Goal: Task Accomplishment & Management: Manage account settings

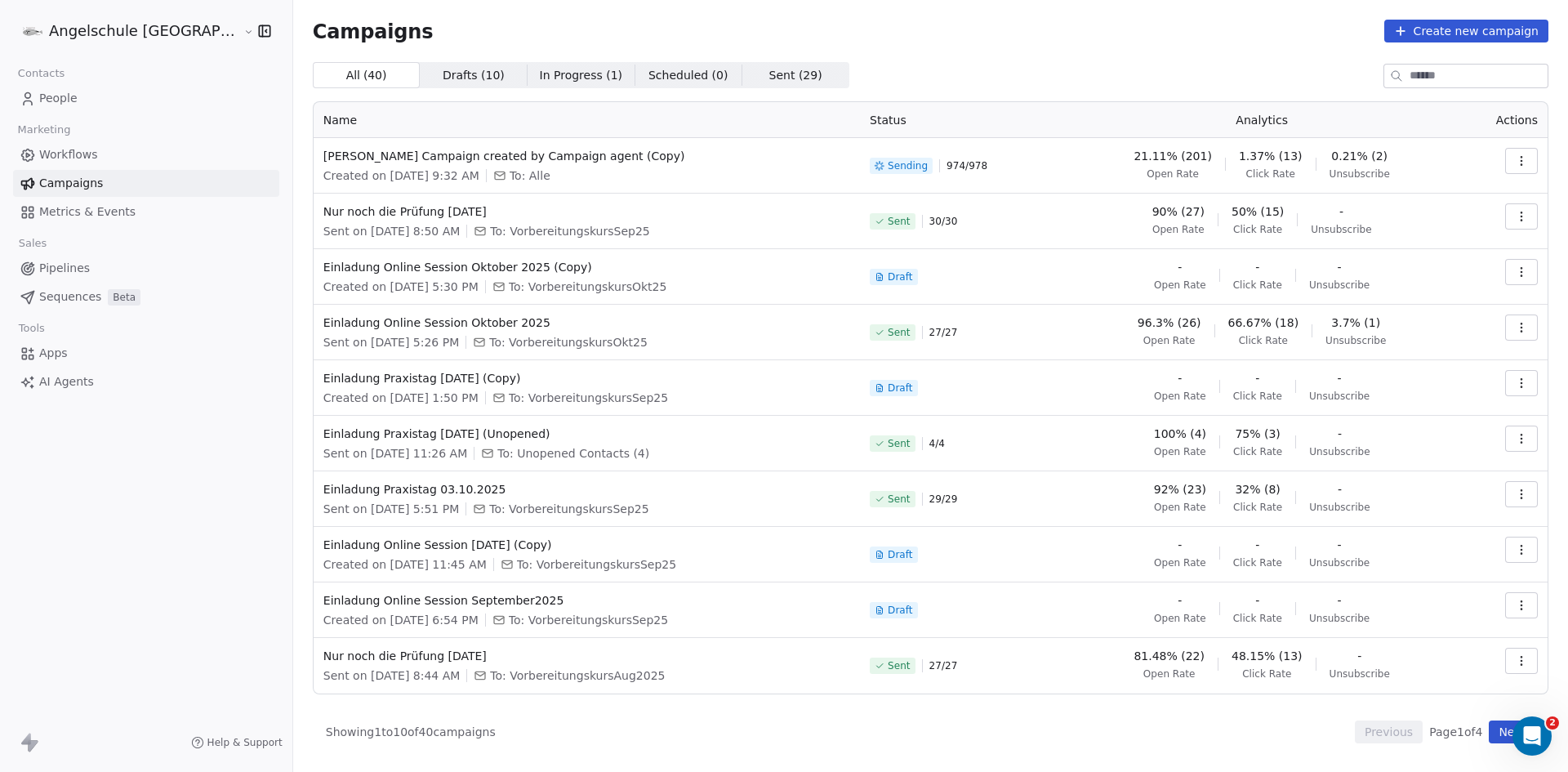
click at [1524, 159] on icon "button" at bounding box center [1521, 160] width 13 height 13
click at [1443, 223] on span "View Analytics" at bounding box center [1439, 224] width 95 height 20
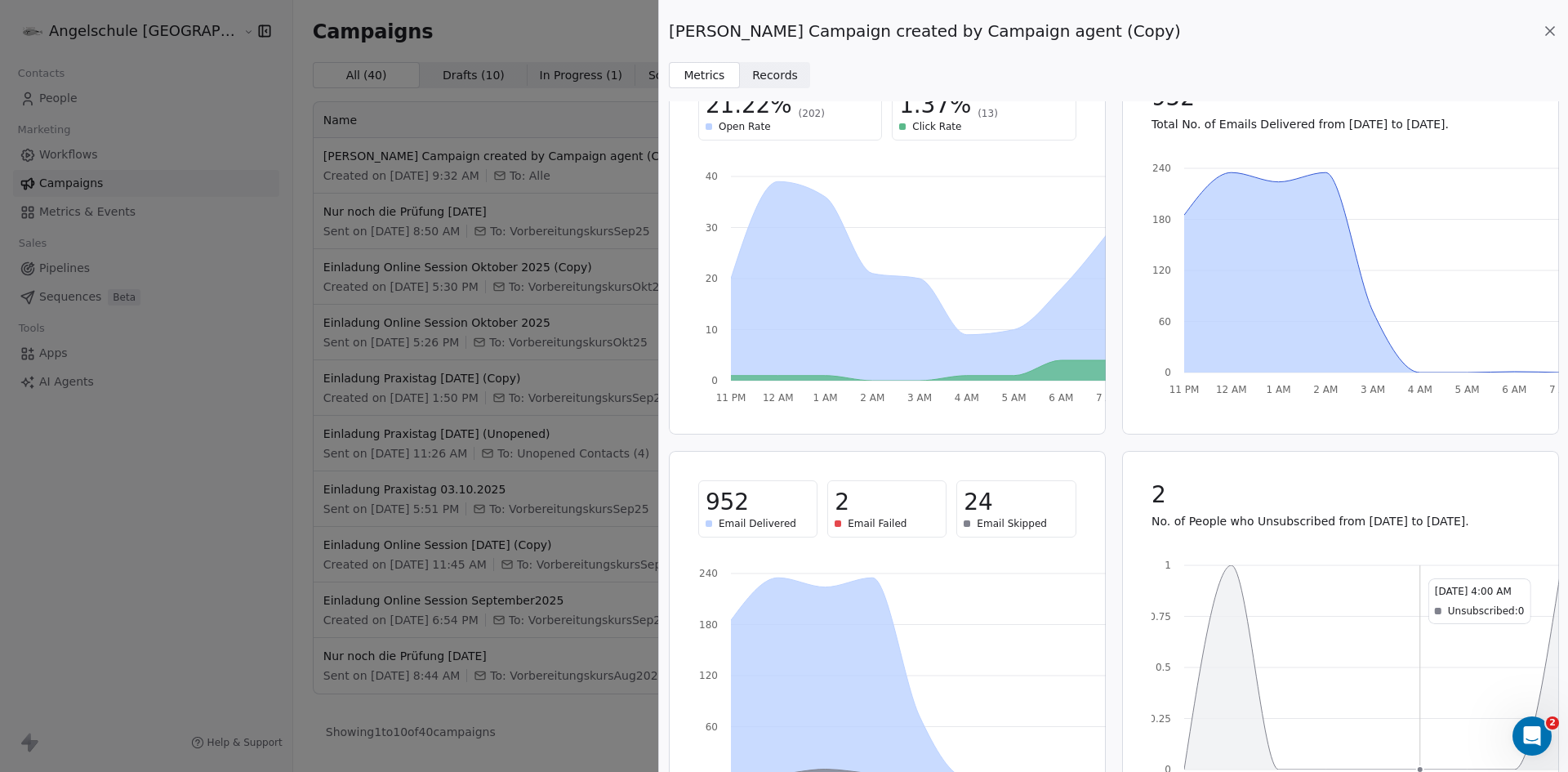
scroll to position [126, 0]
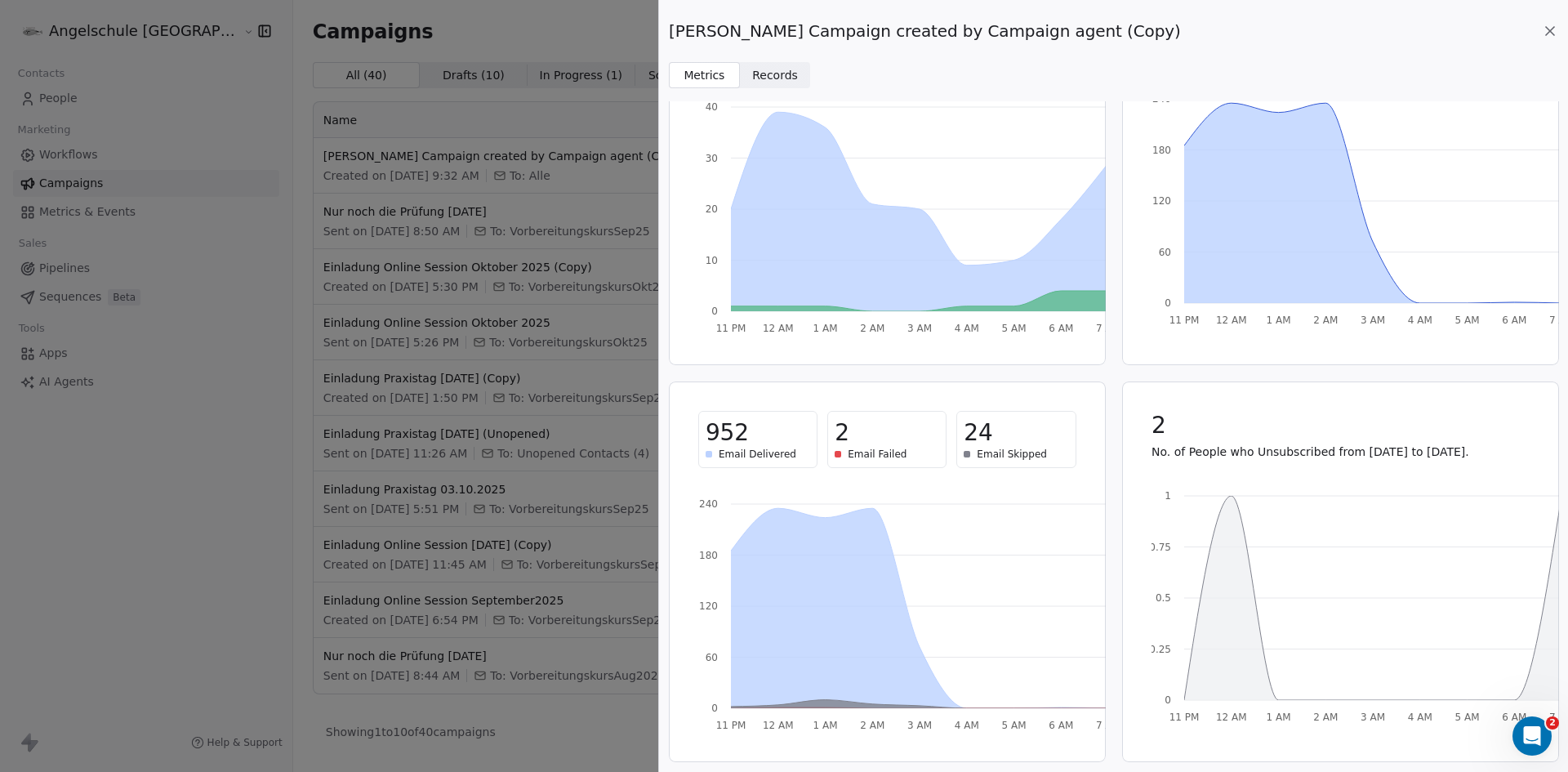
click at [779, 67] on span "Records" at bounding box center [775, 76] width 46 height 17
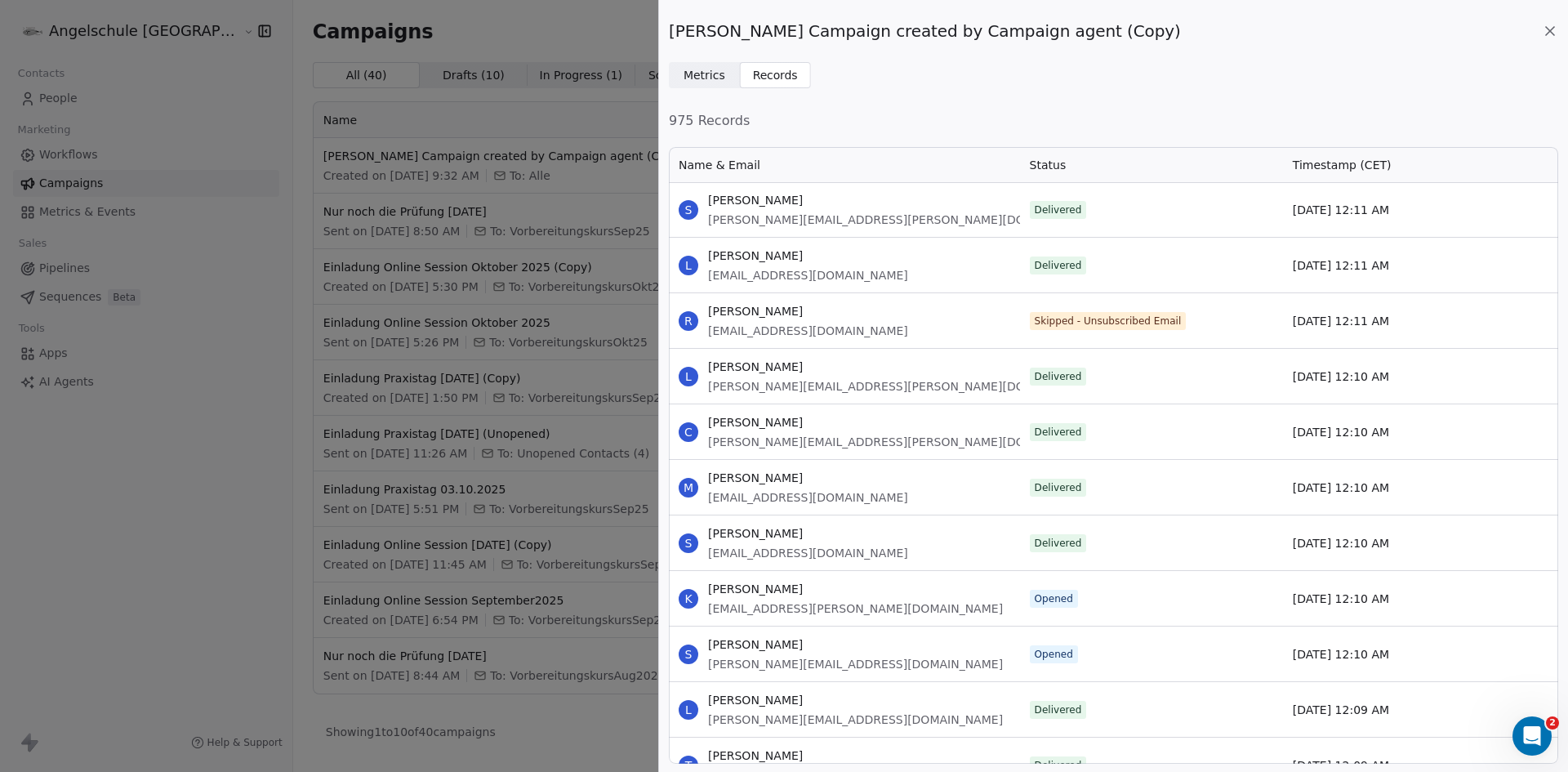
scroll to position [53587, 0]
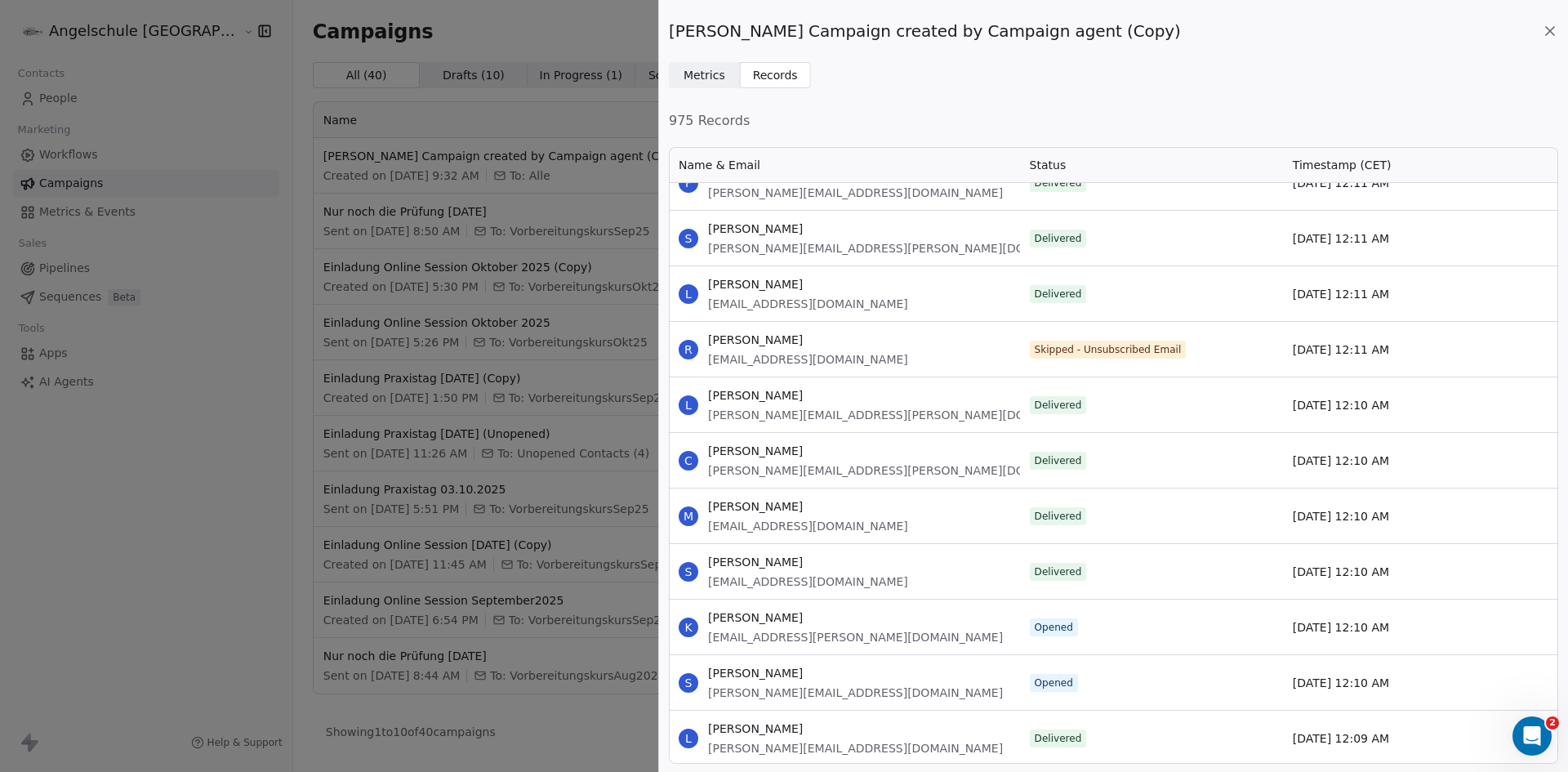
click at [1549, 30] on icon at bounding box center [1550, 30] width 8 height 8
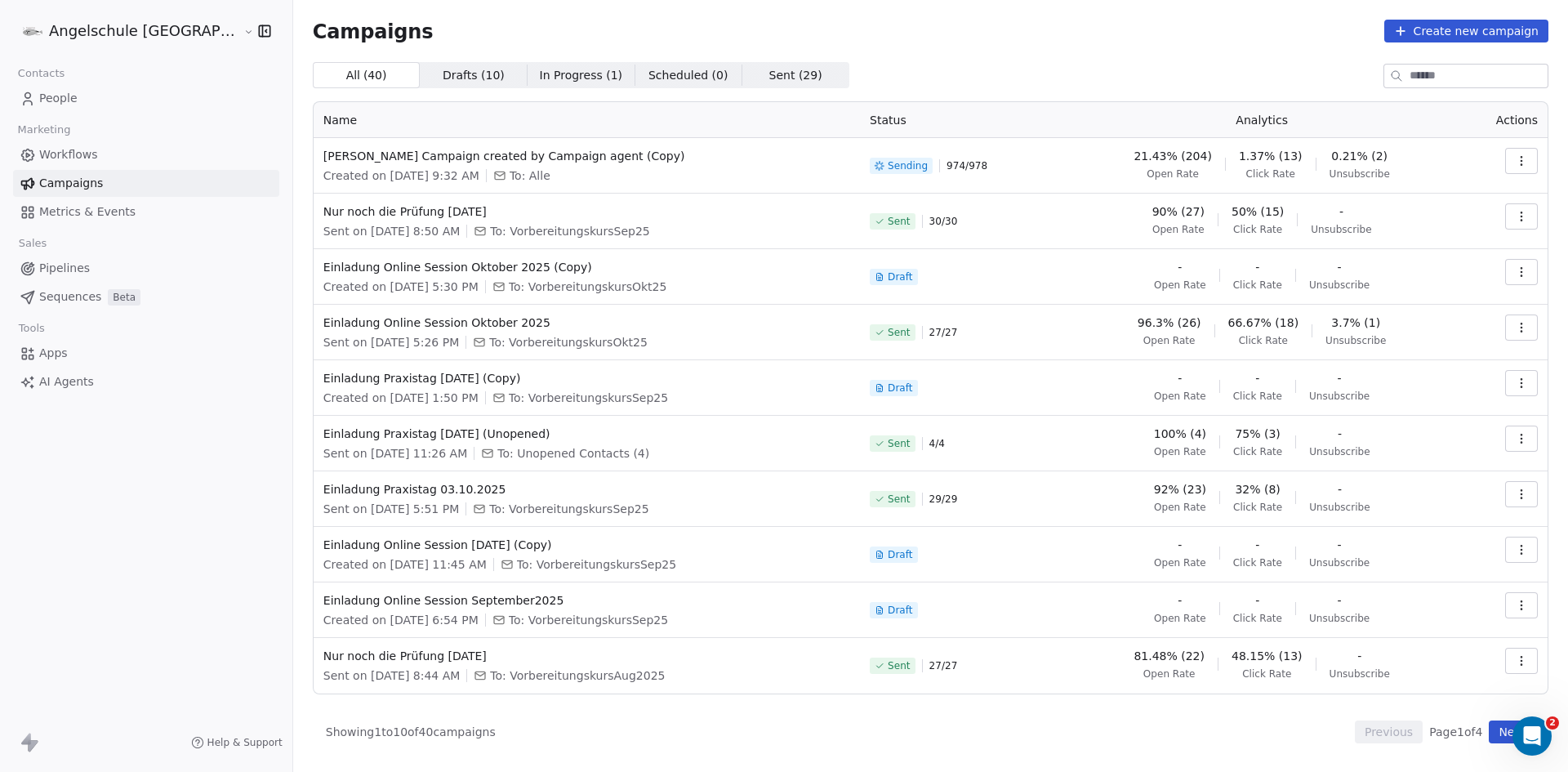
click at [57, 100] on span "People" at bounding box center [58, 98] width 38 height 17
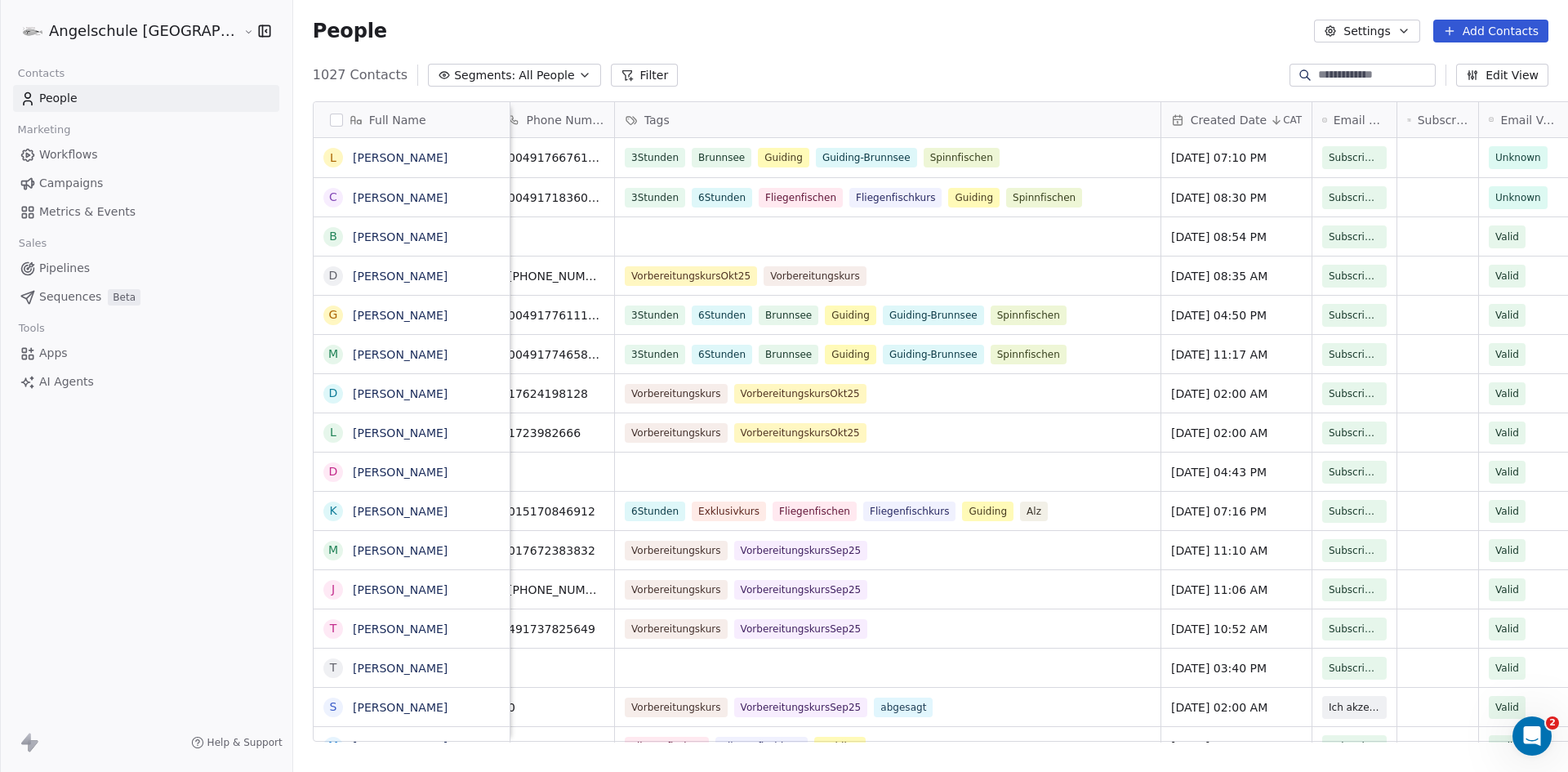
scroll to position [0, 261]
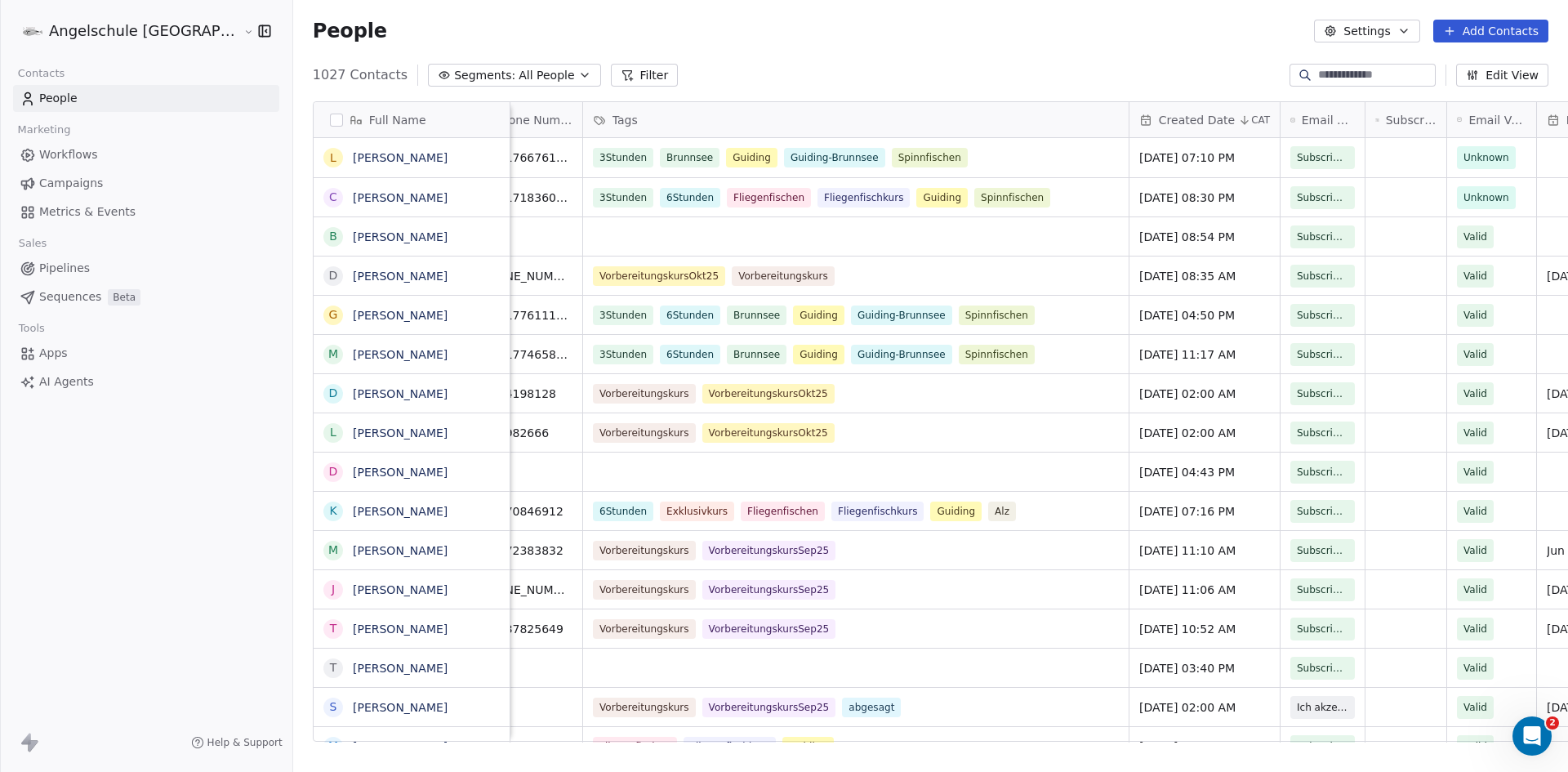
click at [578, 72] on icon "button" at bounding box center [585, 75] width 13 height 13
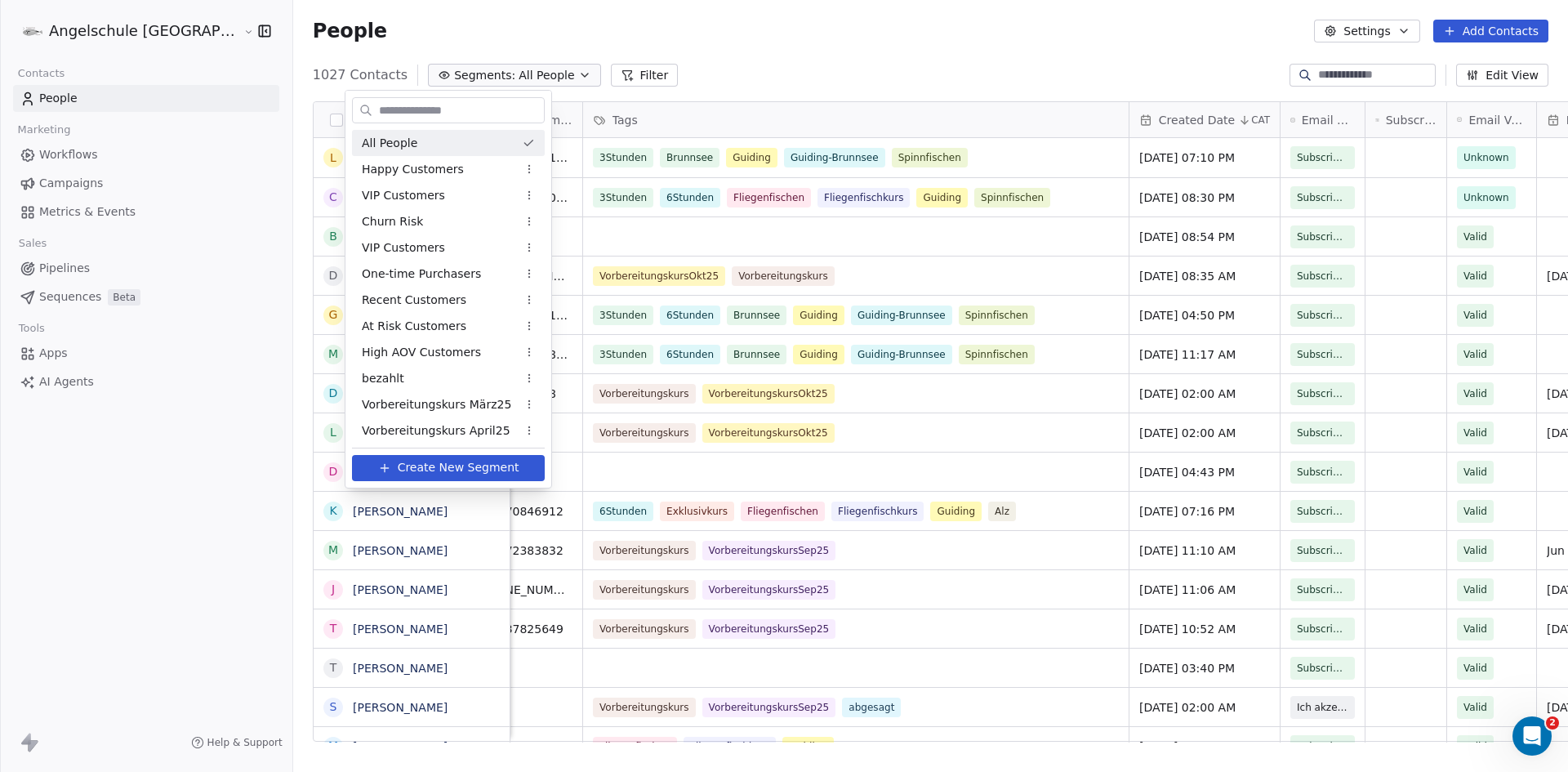
click at [382, 135] on span "All People" at bounding box center [389, 144] width 56 height 17
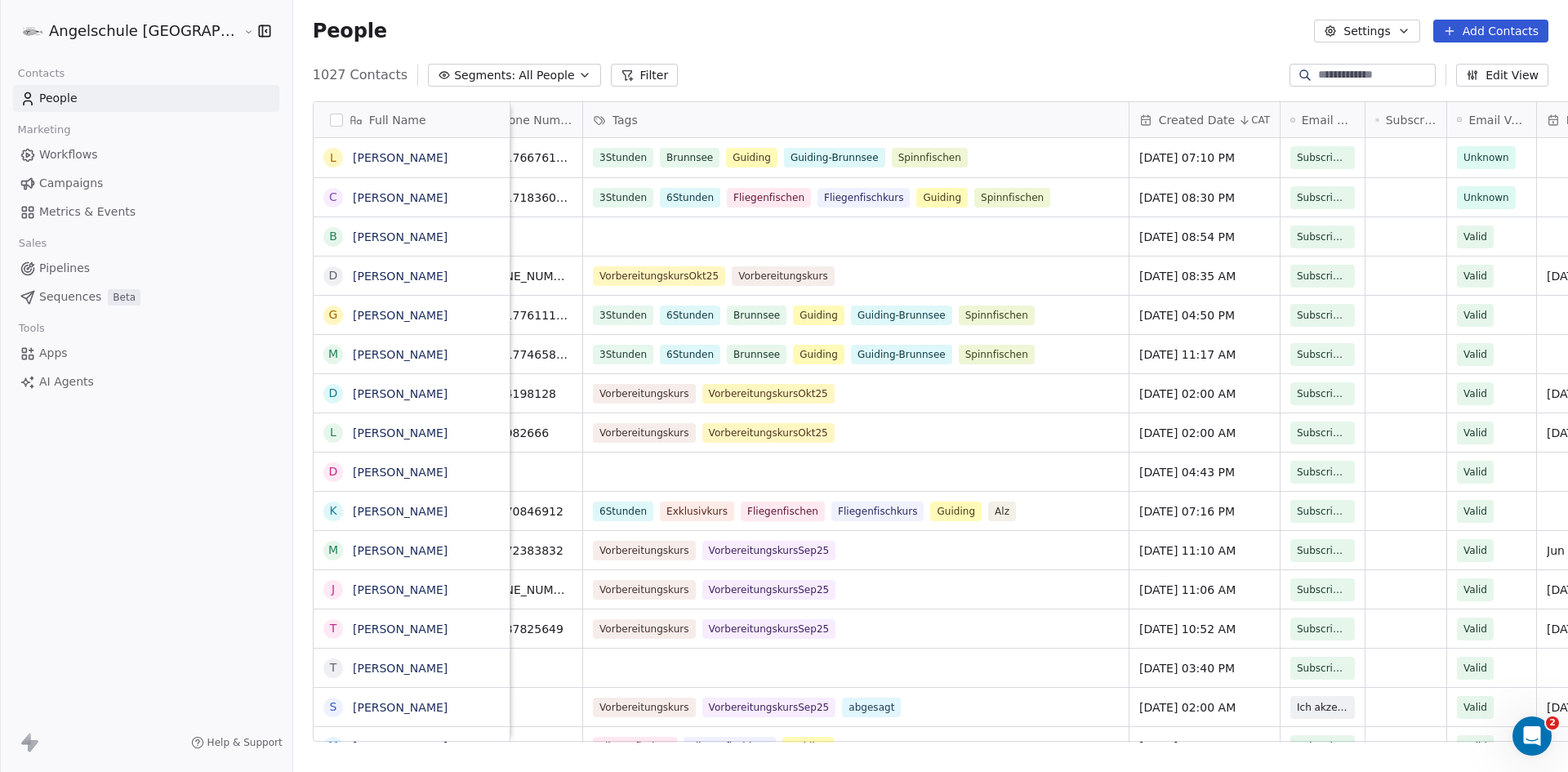
click at [578, 71] on icon "button" at bounding box center [585, 75] width 13 height 13
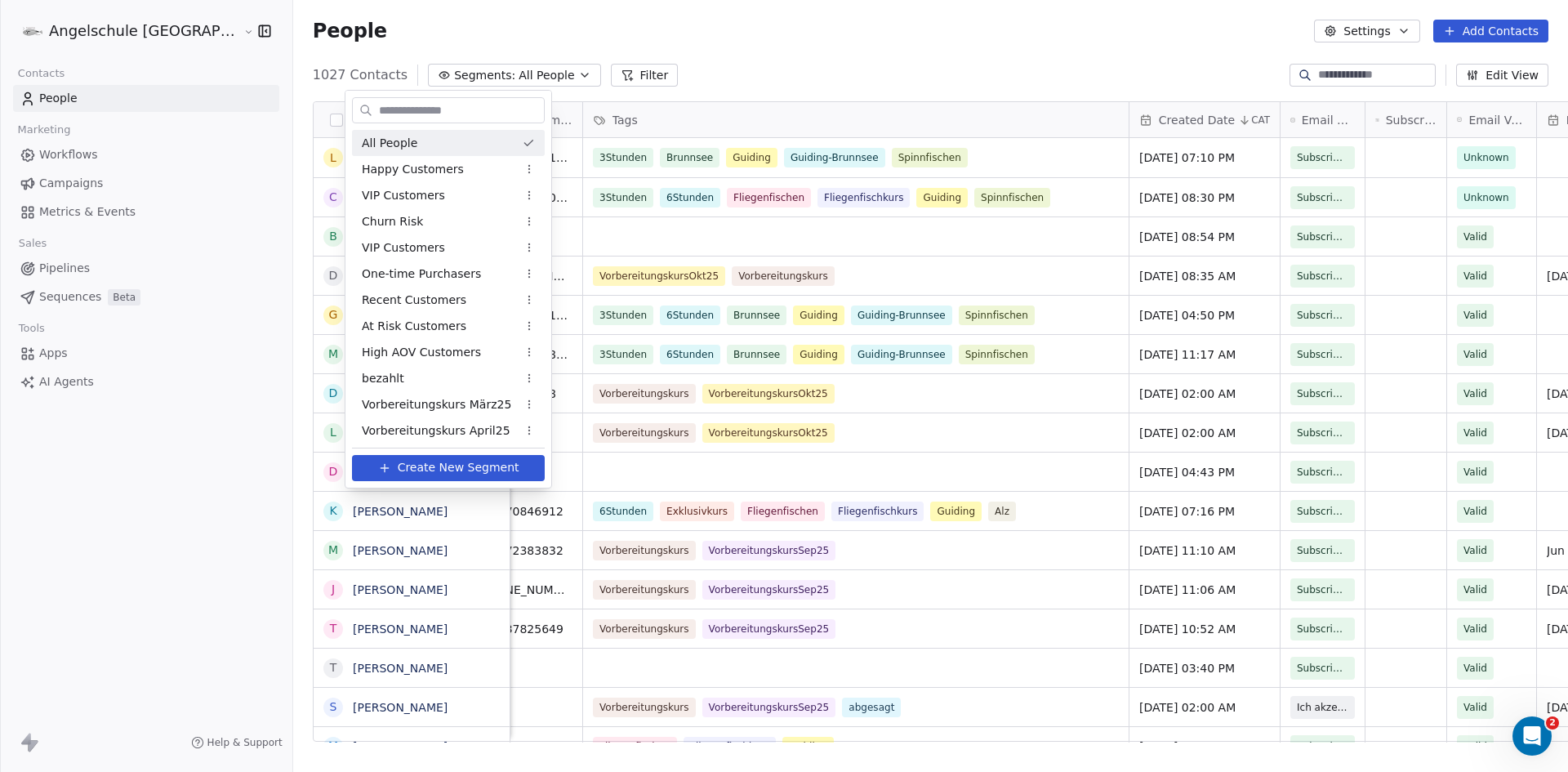
click at [271, 72] on html "Angelschule [GEOGRAPHIC_DATA] Contacts People Marketing Workflows Campaigns Met…" at bounding box center [784, 386] width 1568 height 772
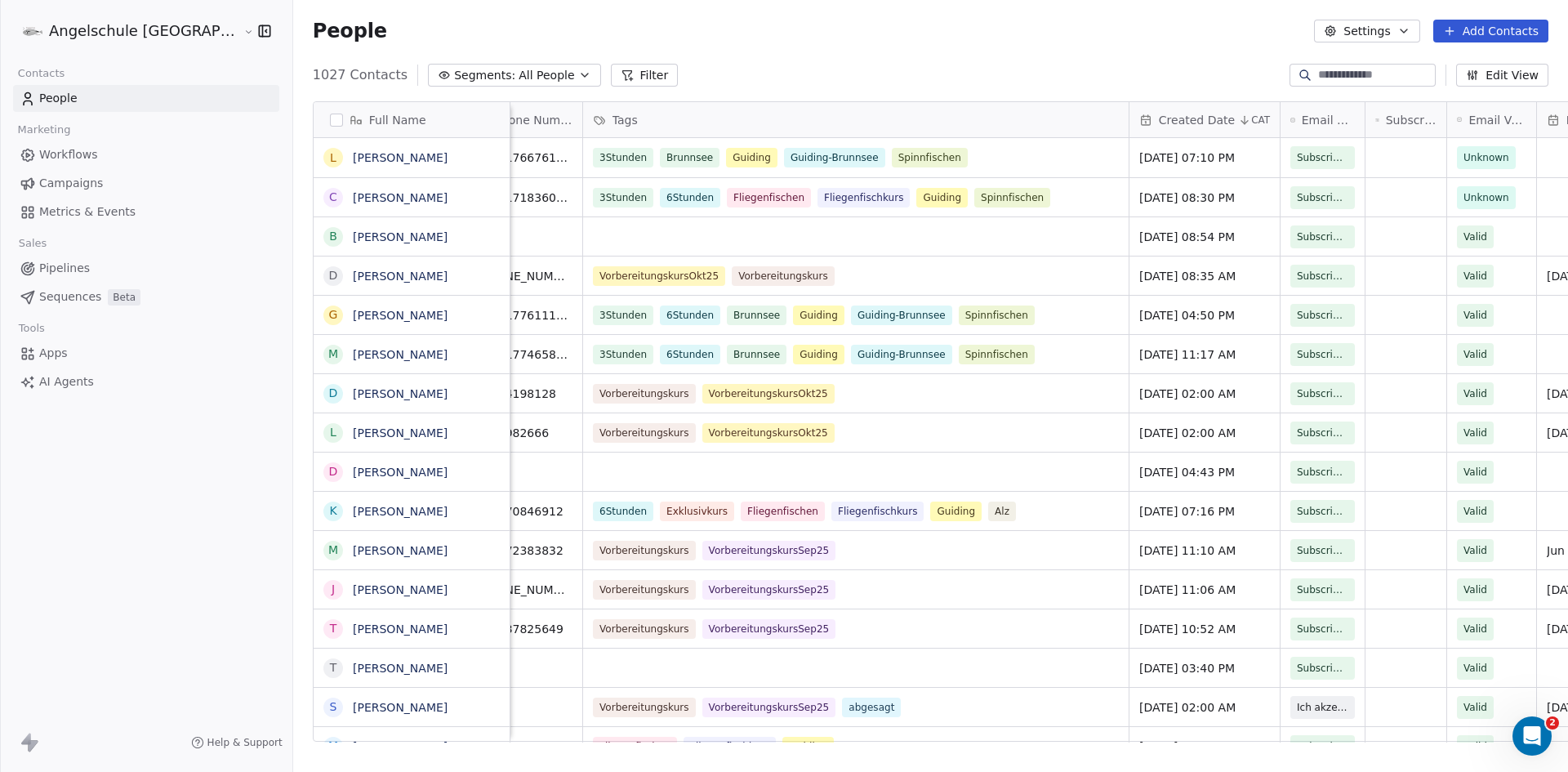
click at [578, 71] on icon "button" at bounding box center [585, 75] width 13 height 13
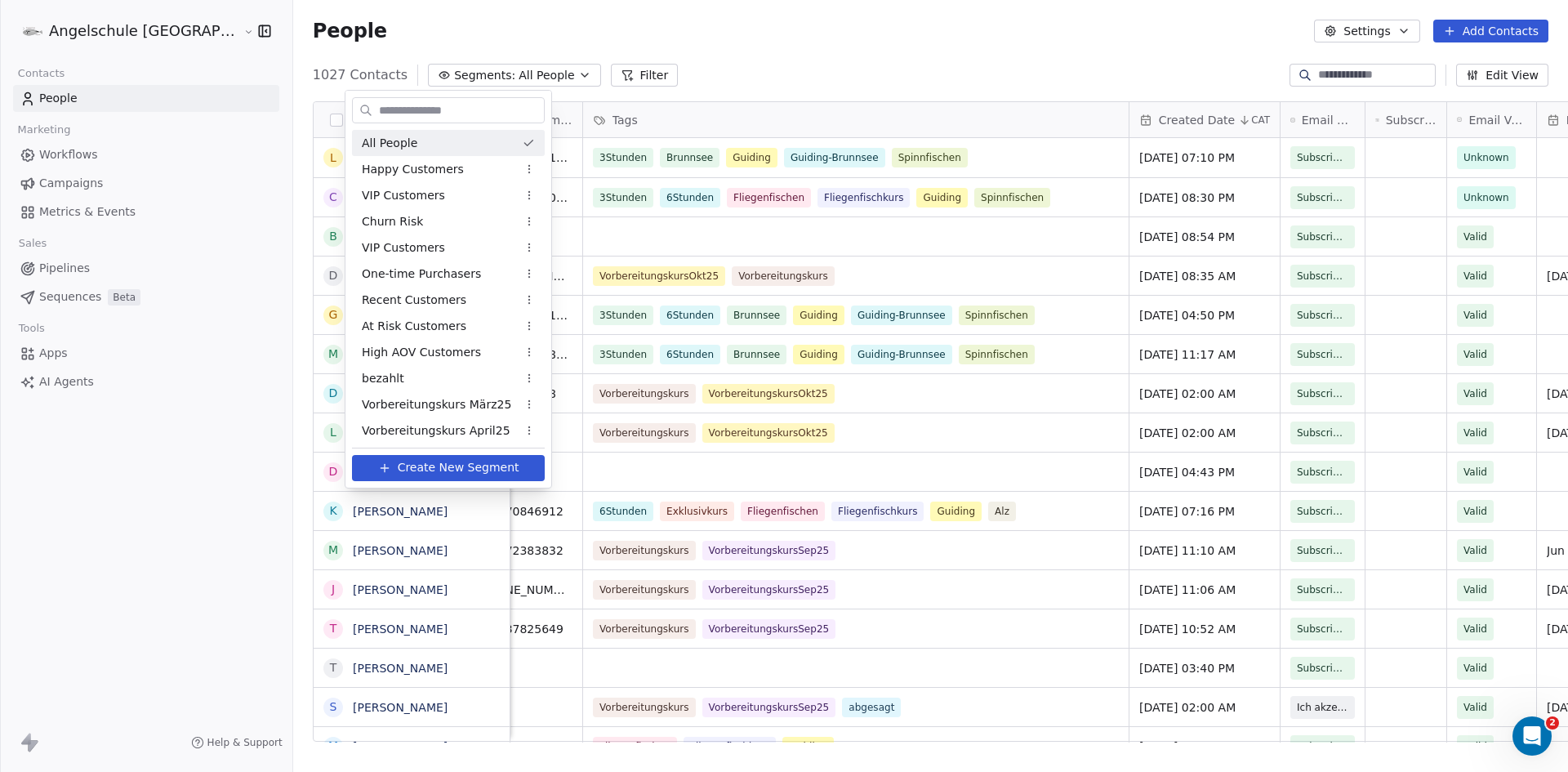
click at [659, 62] on html "Angelschule [GEOGRAPHIC_DATA] Contacts People Marketing Workflows Campaigns Met…" at bounding box center [784, 386] width 1568 height 772
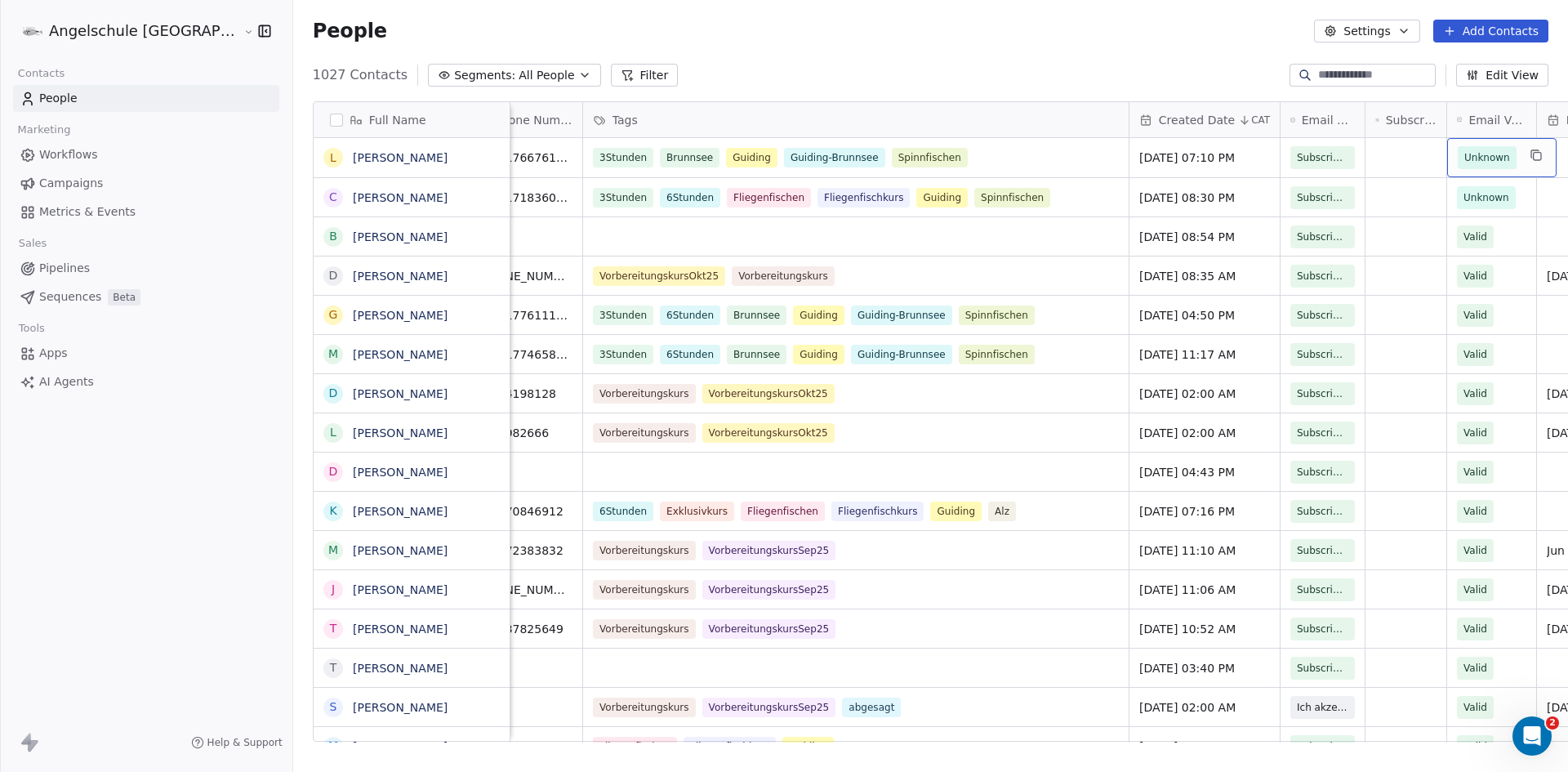
click at [1448, 166] on div "Unknown" at bounding box center [1503, 157] width 110 height 39
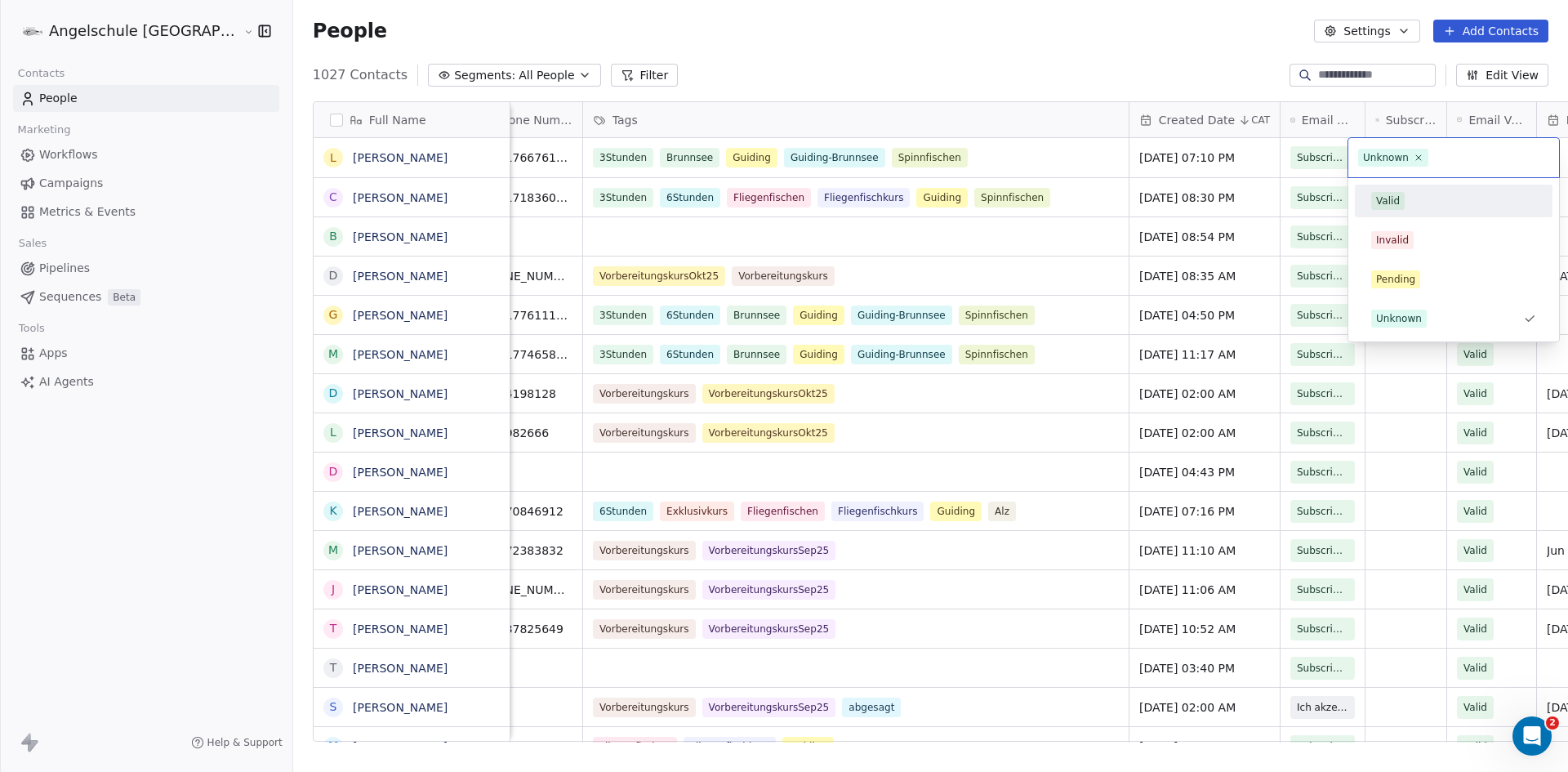
click at [1388, 200] on div "Valid" at bounding box center [1388, 200] width 24 height 15
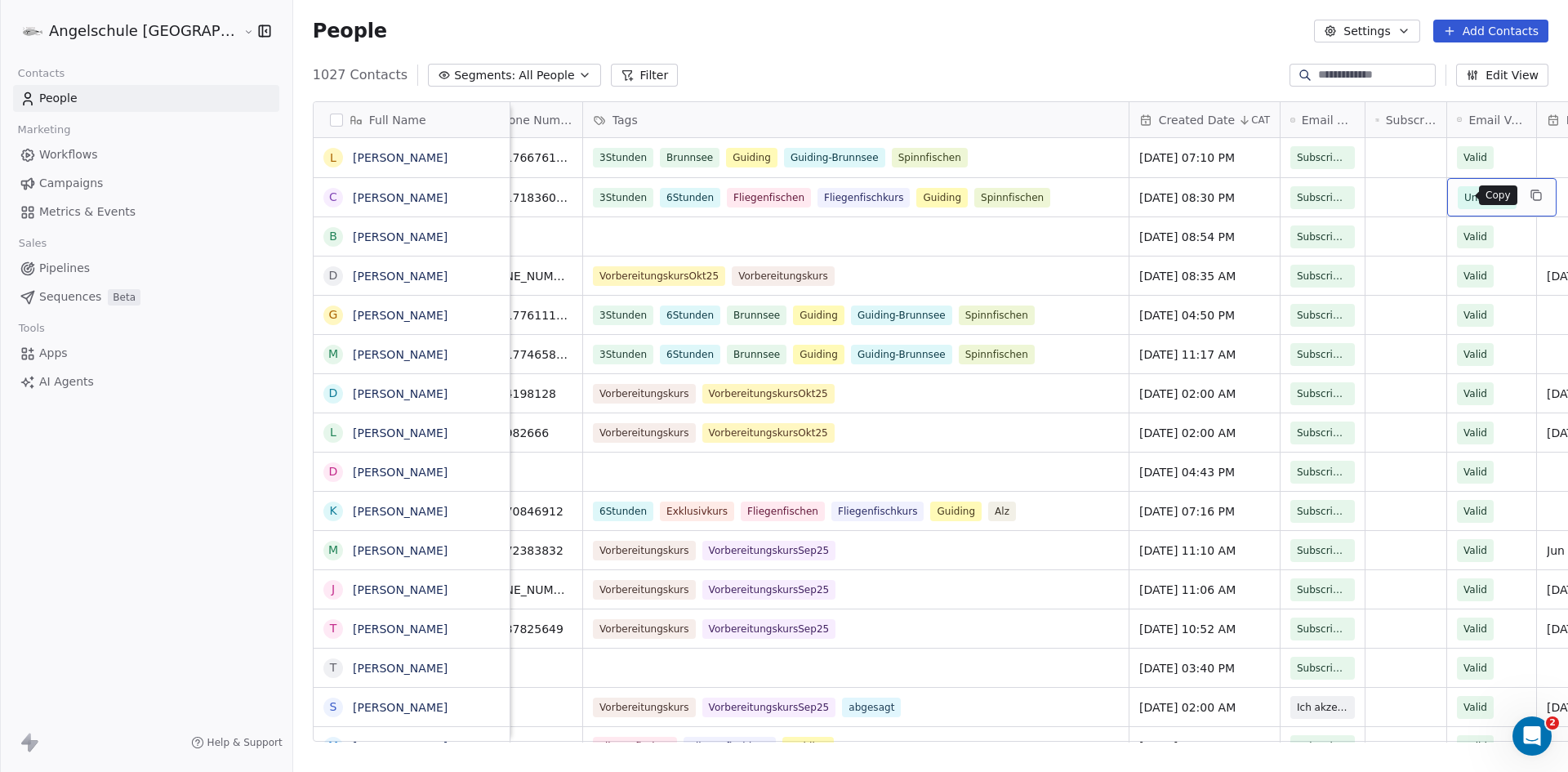
click at [1527, 190] on button "grid" at bounding box center [1537, 195] width 20 height 20
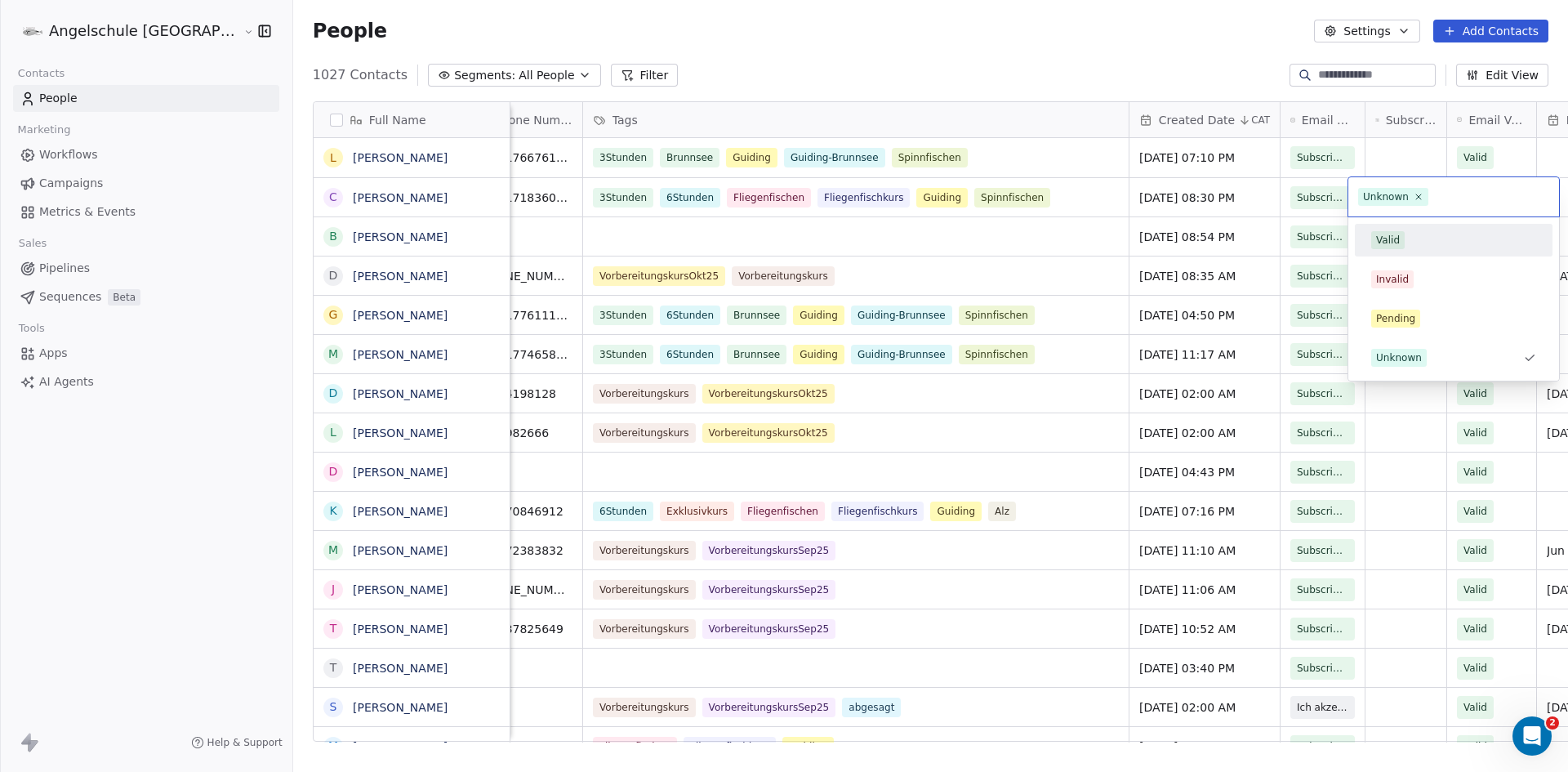
click at [1390, 247] on span "Valid" at bounding box center [1388, 240] width 33 height 18
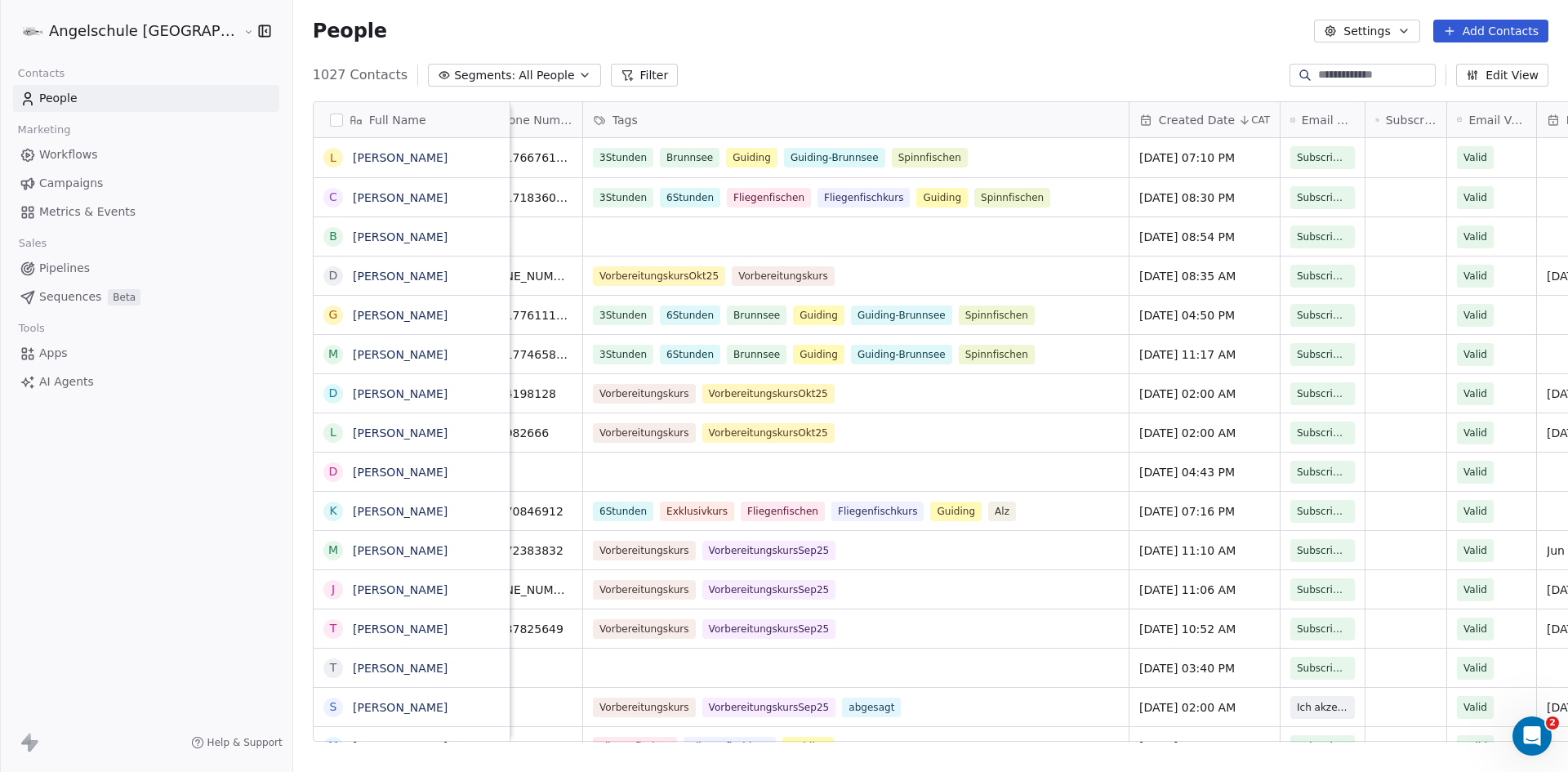
click at [1469, 118] on span "Email Verification Status" at bounding box center [1497, 119] width 57 height 17
click at [1423, 116] on html "Angelschule [GEOGRAPHIC_DATA] Contacts People Marketing Workflows Campaigns Met…" at bounding box center [784, 386] width 1568 height 772
click at [1448, 119] on div "Email Verification Status" at bounding box center [1492, 119] width 89 height 35
click at [1422, 117] on html "Angelschule [GEOGRAPHIC_DATA] Contacts People Marketing Workflows Campaigns Met…" at bounding box center [784, 386] width 1568 height 772
click at [578, 72] on icon "button" at bounding box center [585, 75] width 13 height 13
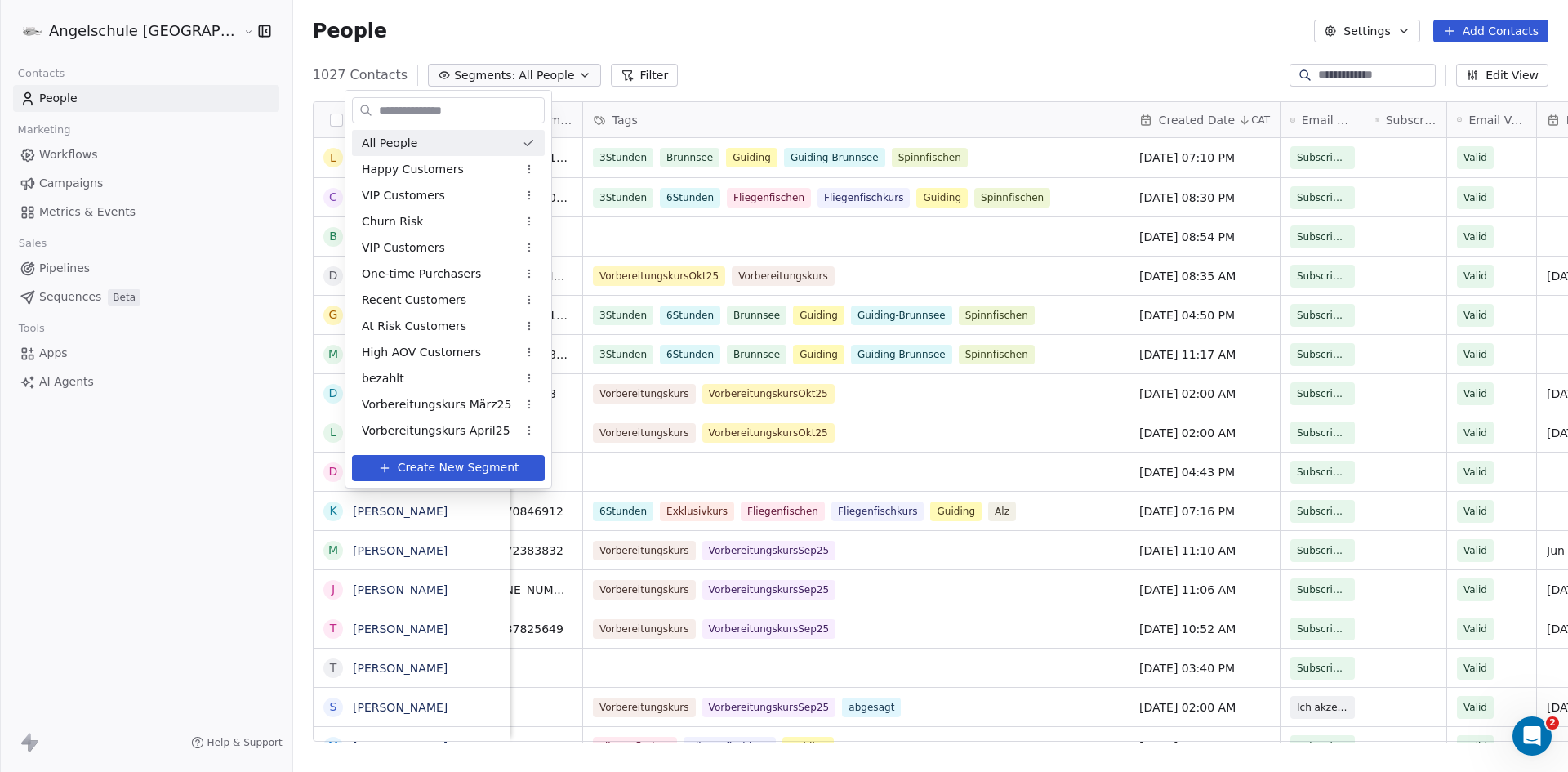
click at [531, 140] on icon "Suggestions" at bounding box center [529, 143] width 8 height 6
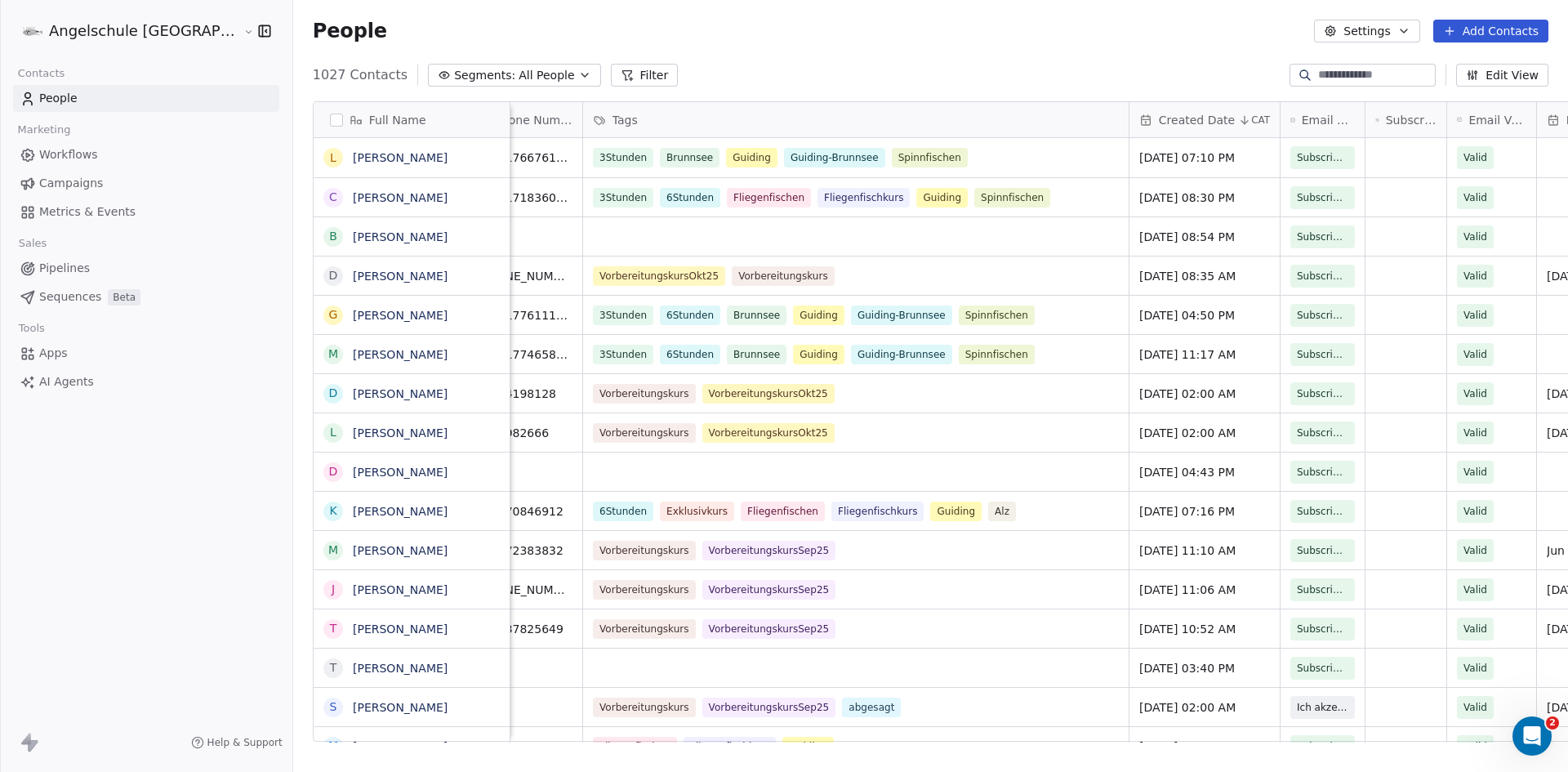
click at [582, 73] on icon "button" at bounding box center [585, 75] width 7 height 3
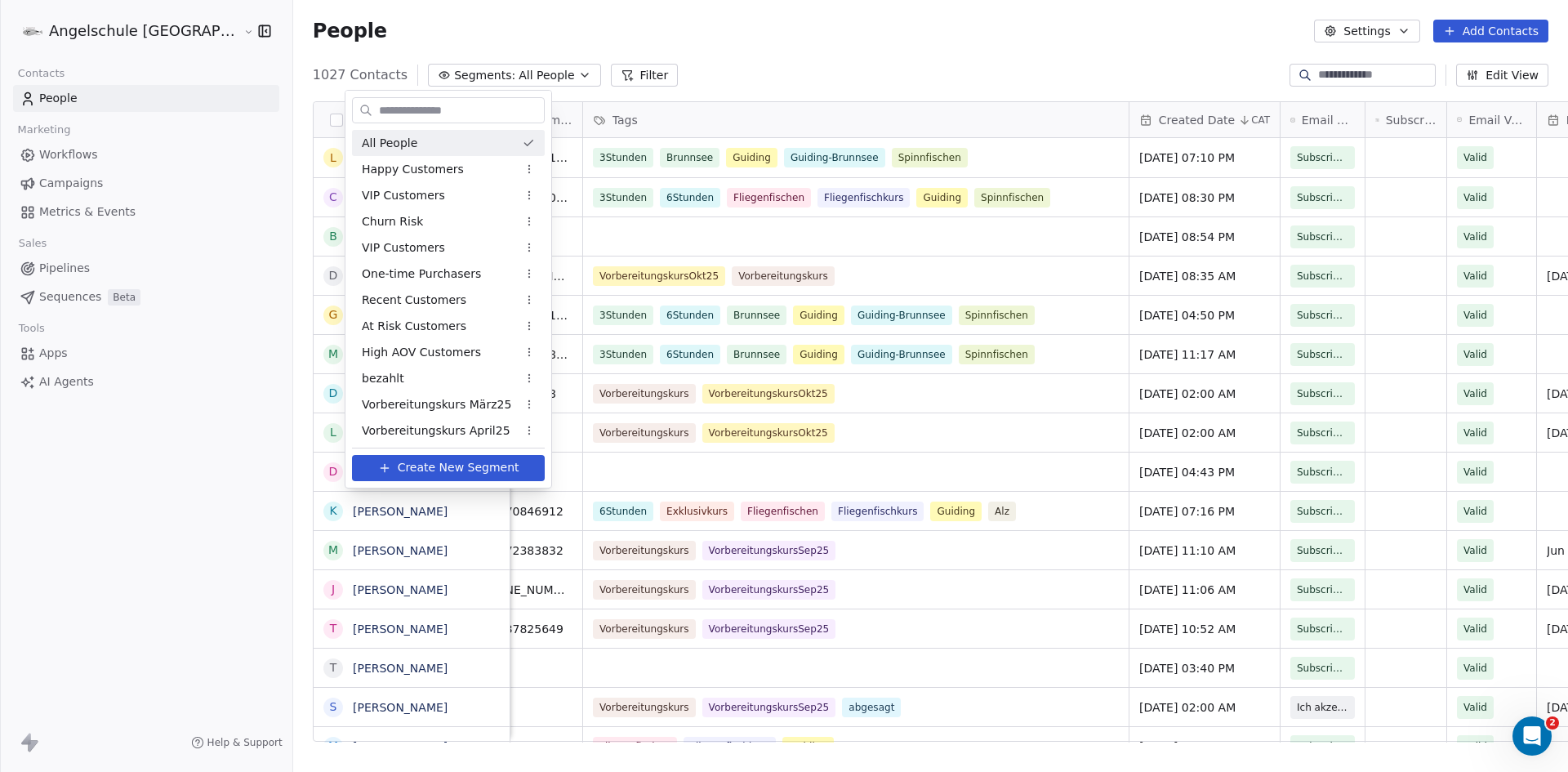
click at [557, 72] on html "Angelschule [GEOGRAPHIC_DATA] Contacts People Marketing Workflows Campaigns Met…" at bounding box center [784, 386] width 1568 height 772
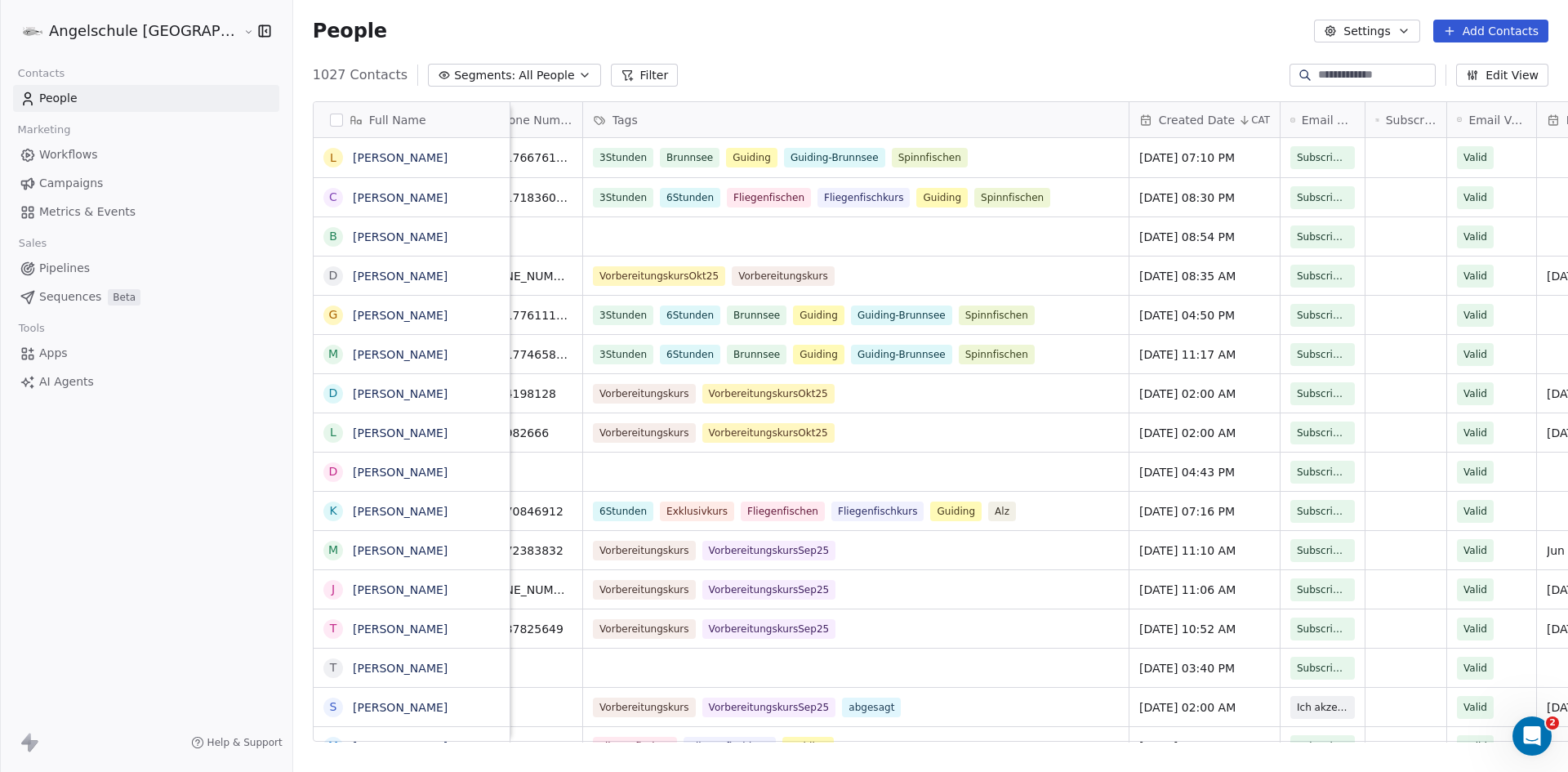
click at [611, 72] on button "Filter" at bounding box center [645, 75] width 68 height 23
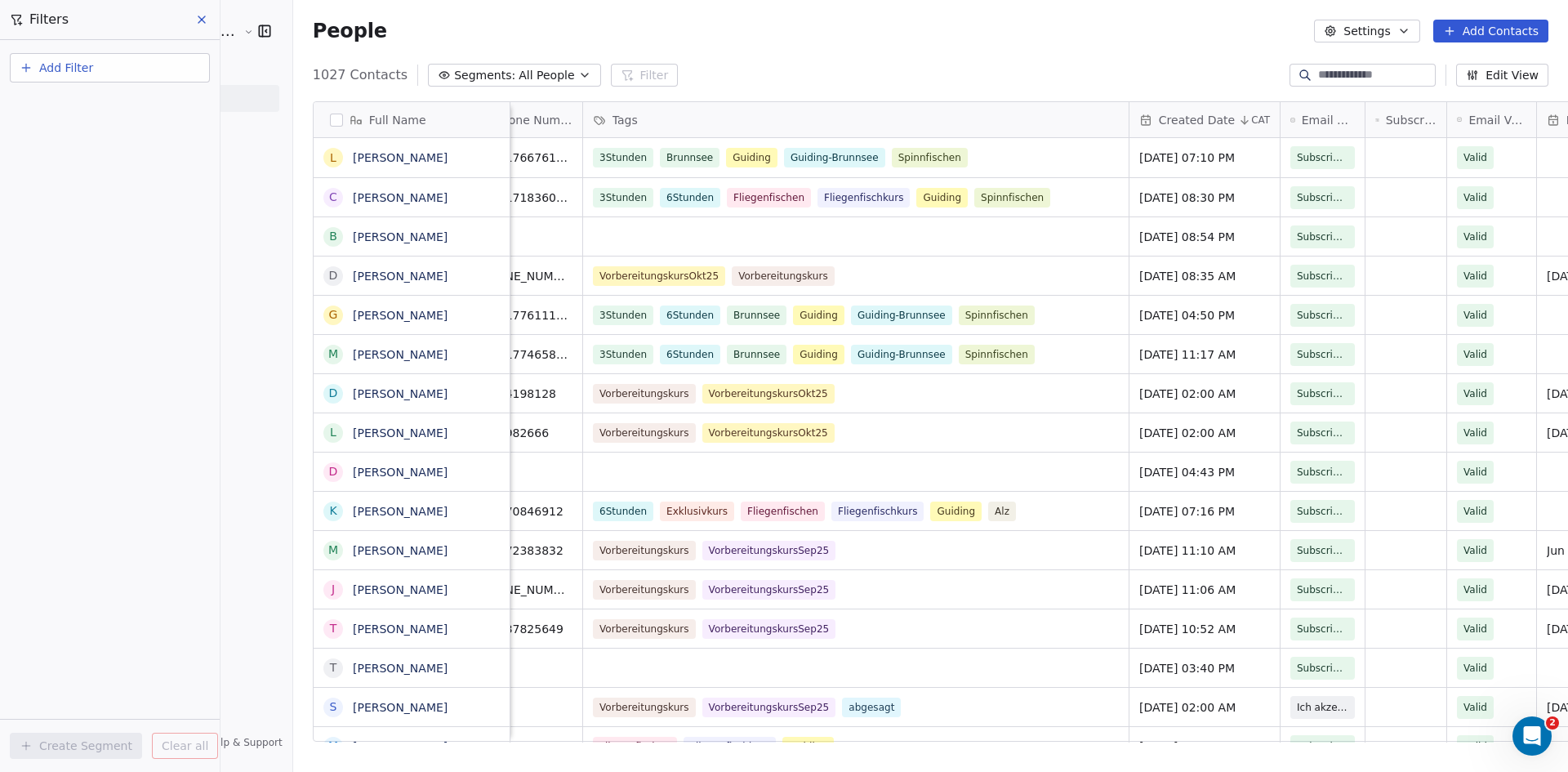
click at [518, 76] on span "All People" at bounding box center [546, 76] width 56 height 17
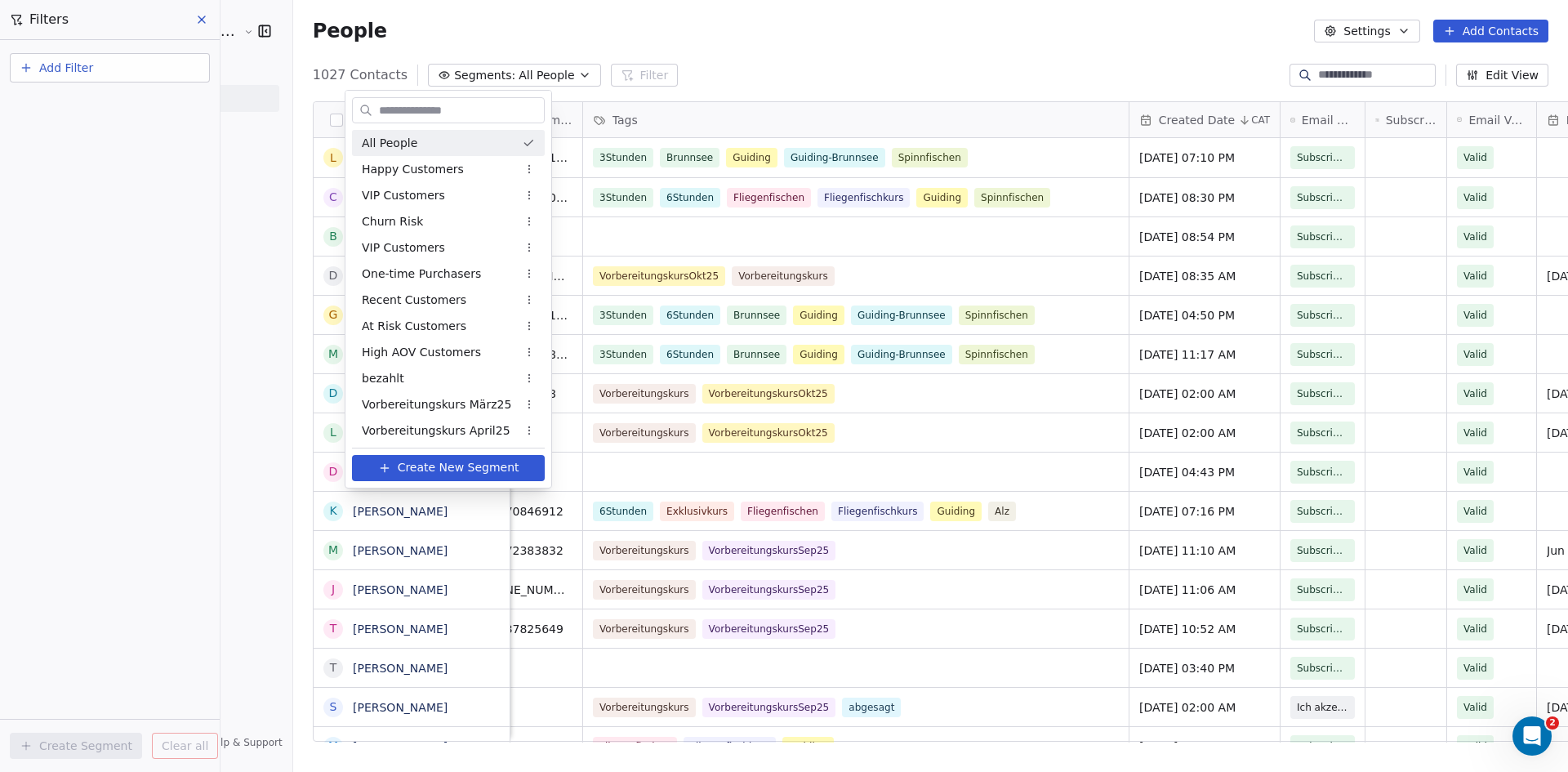
drag, startPoint x: 369, startPoint y: 74, endPoint x: 419, endPoint y: 45, distance: 57.8
click at [371, 71] on html "Angelschule [GEOGRAPHIC_DATA] Contacts People Marketing Workflows Campaigns Met…" at bounding box center [784, 386] width 1568 height 772
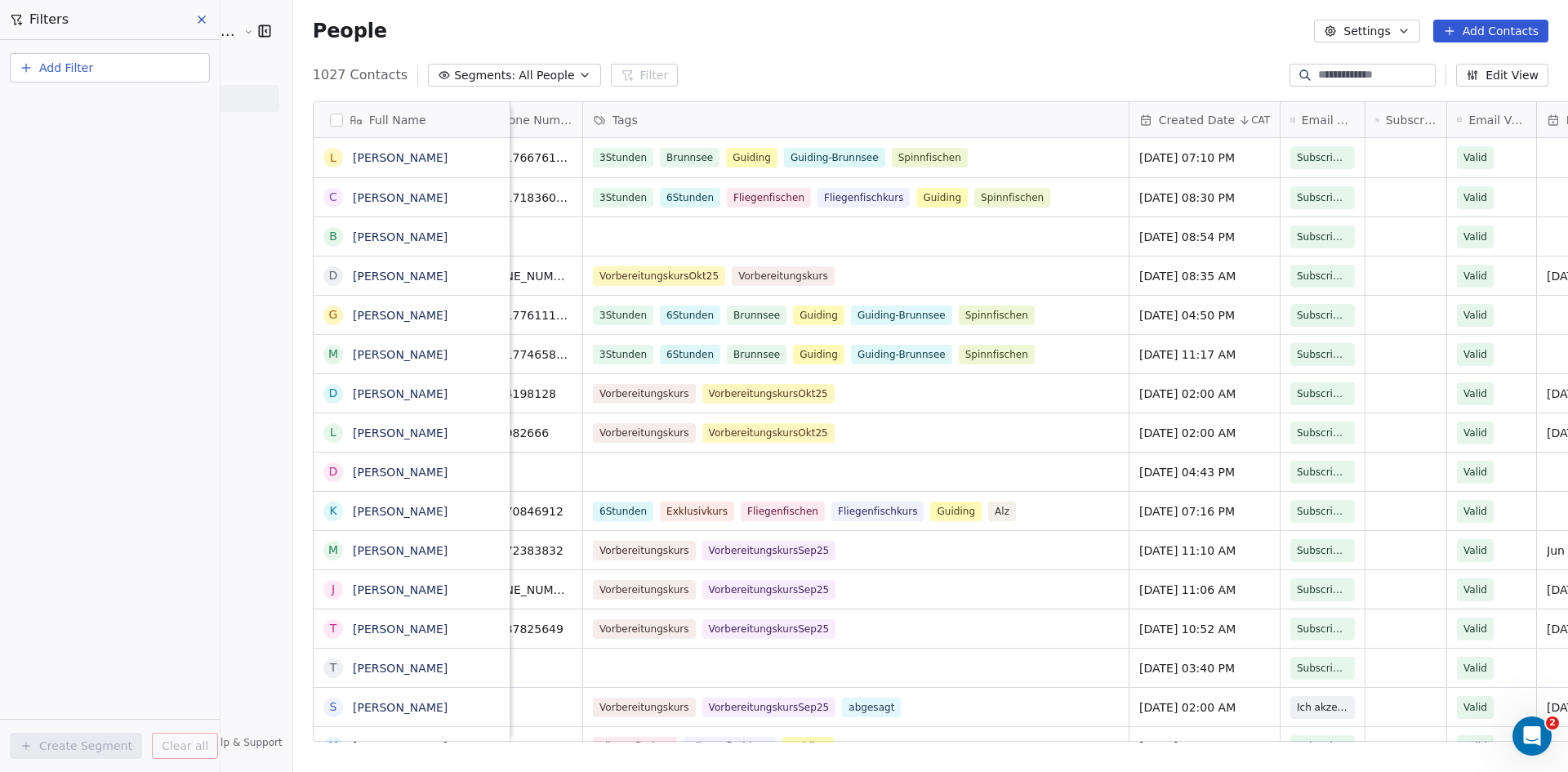
click at [204, 16] on icon at bounding box center [201, 19] width 13 height 13
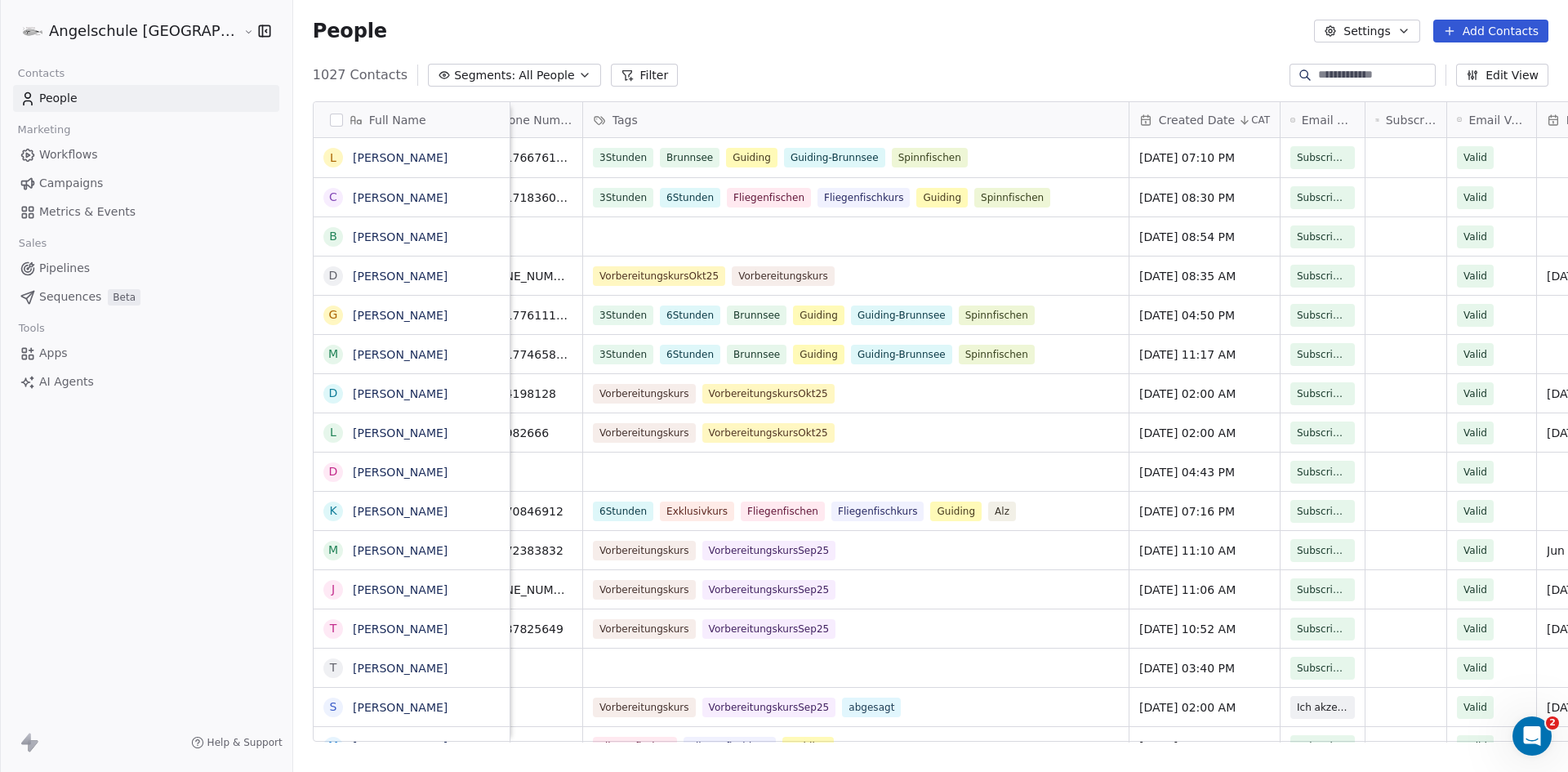
click at [578, 75] on icon "button" at bounding box center [585, 75] width 13 height 13
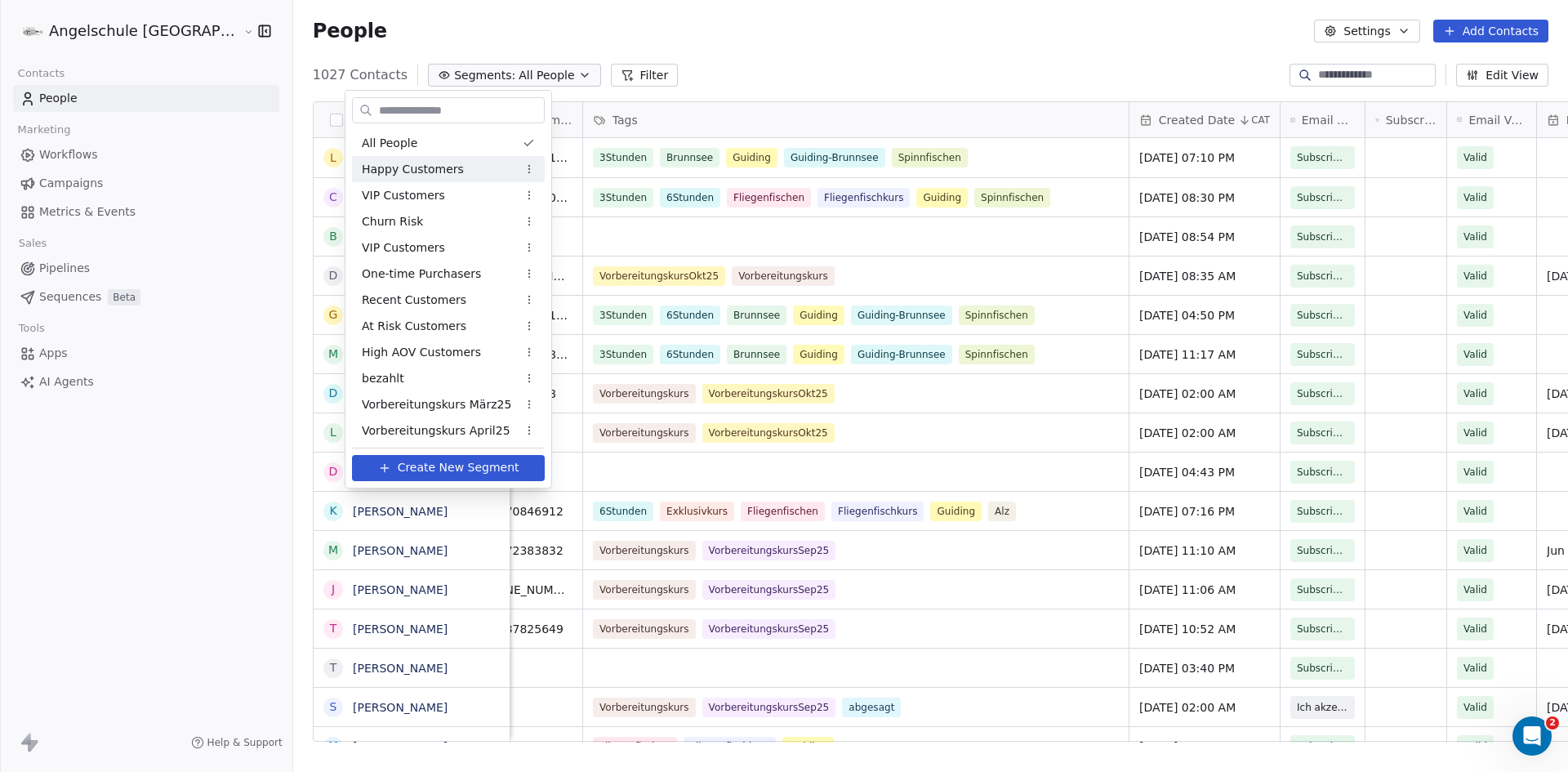
click at [406, 168] on span "Happy Customers" at bounding box center [412, 170] width 102 height 17
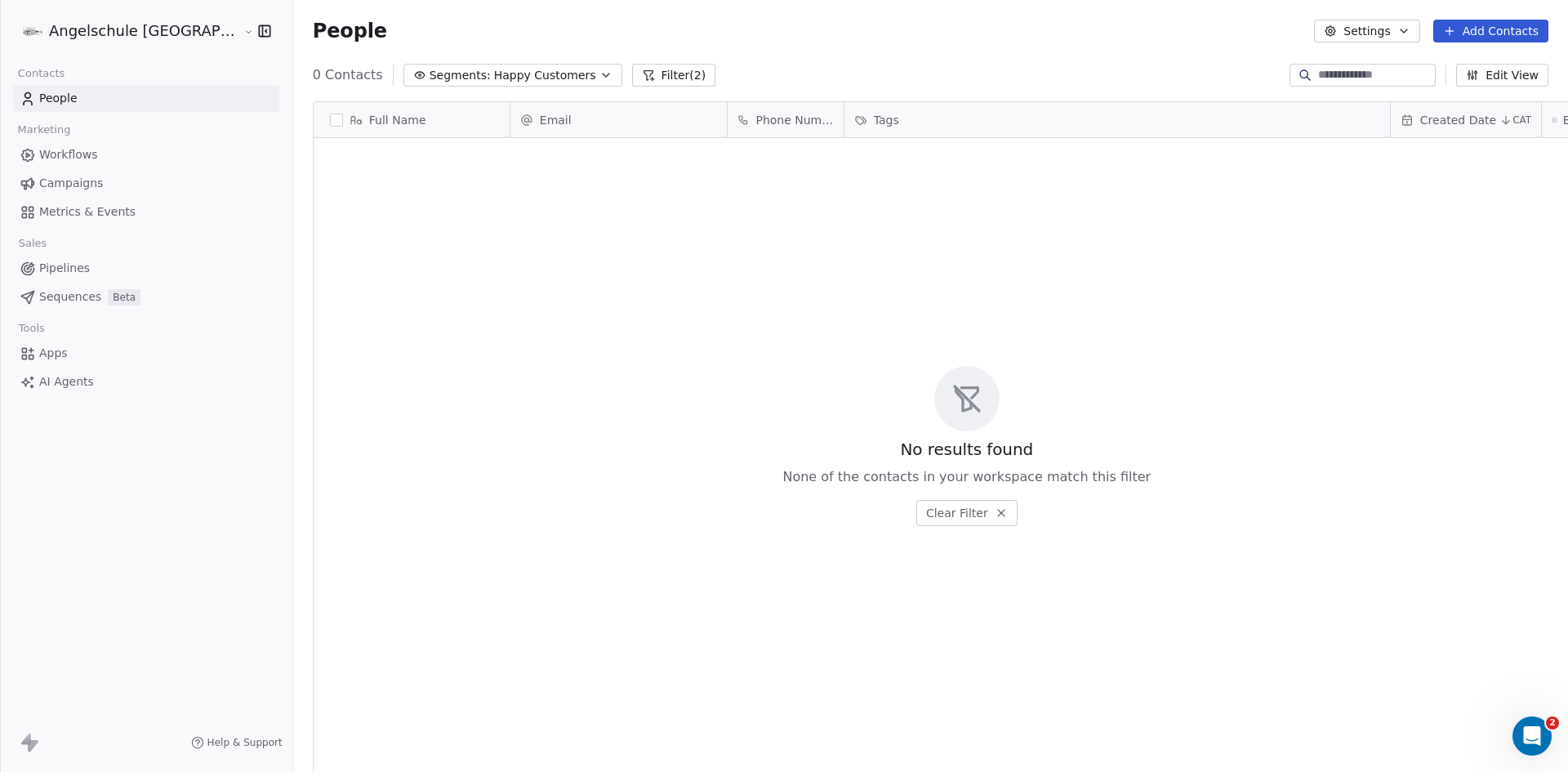
scroll to position [667, 1335]
click at [599, 72] on icon "button" at bounding box center [605, 75] width 13 height 13
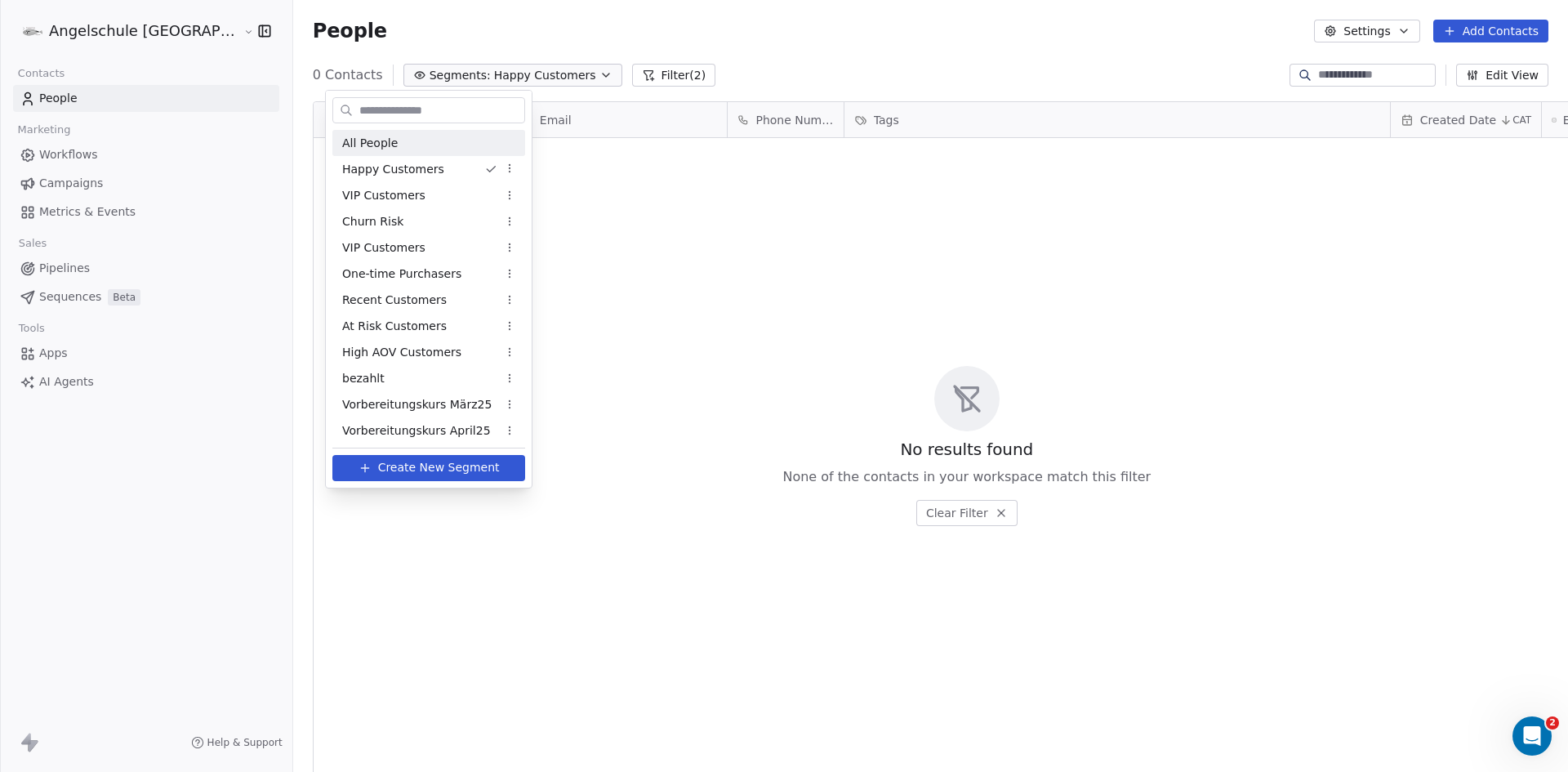
click at [381, 140] on span "All People" at bounding box center [370, 144] width 56 height 17
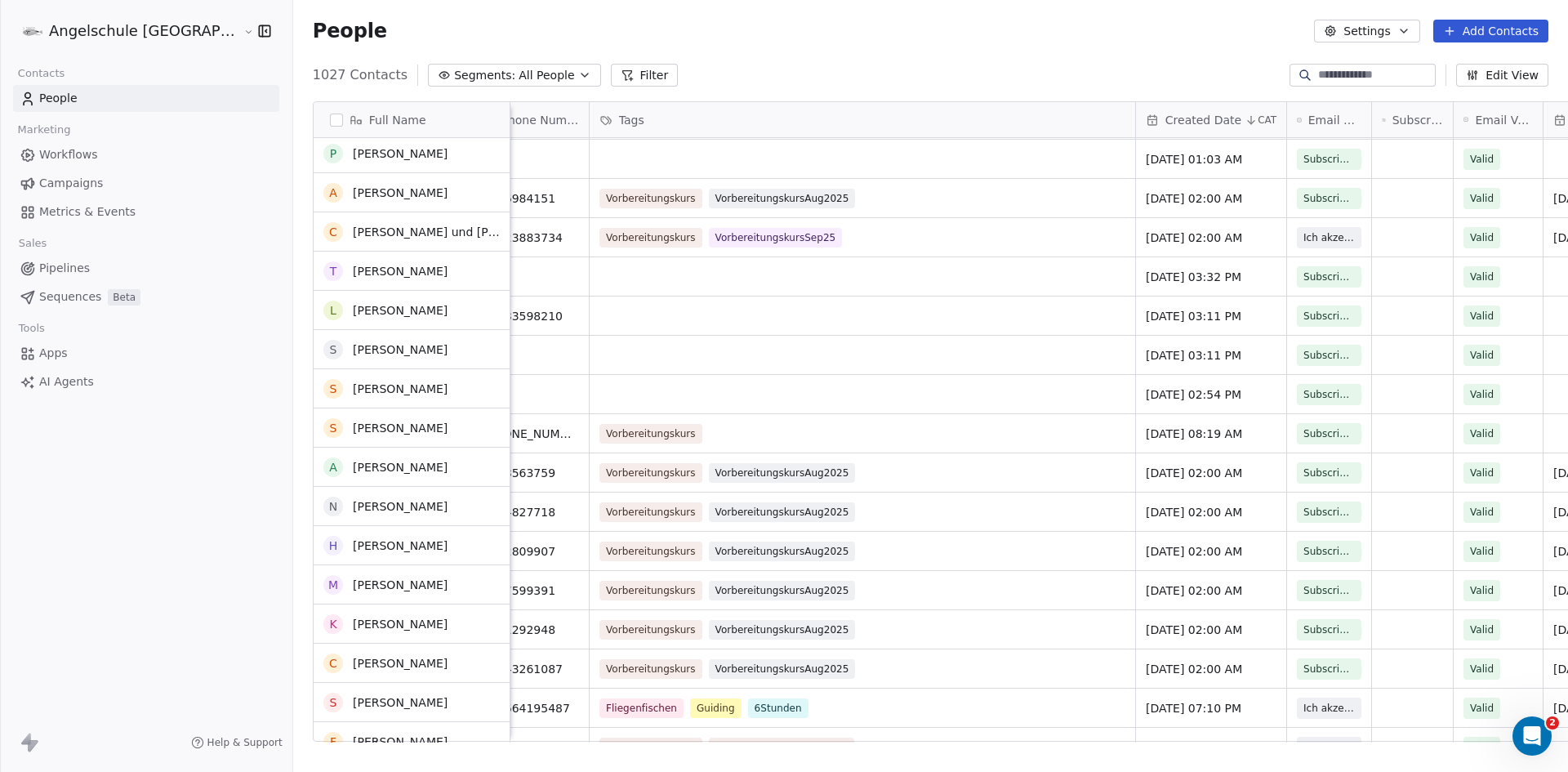
scroll to position [0, 0]
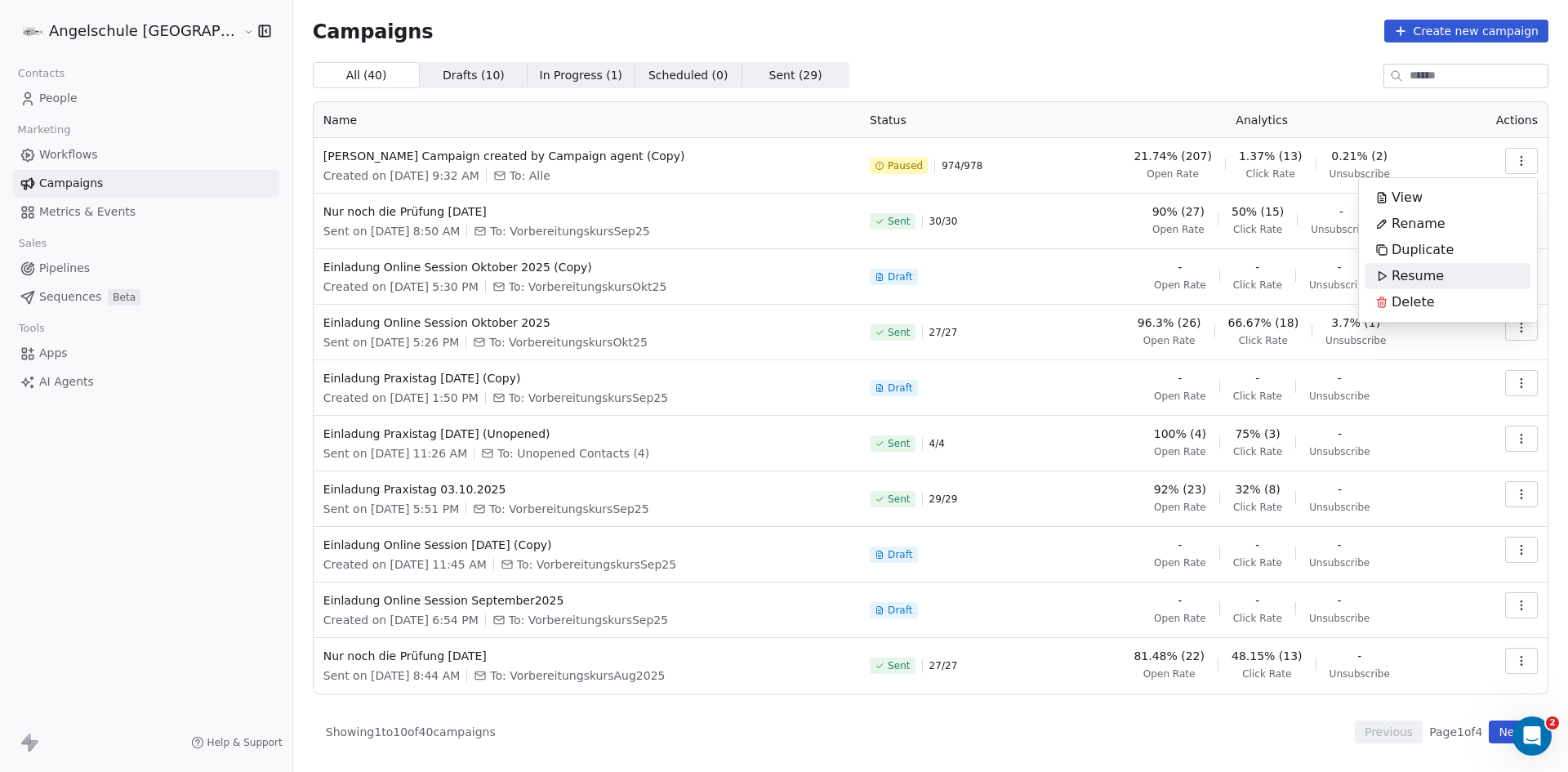
click at [1433, 273] on span "Resume" at bounding box center [1418, 276] width 52 height 20
